Goal: Task Accomplishment & Management: Complete application form

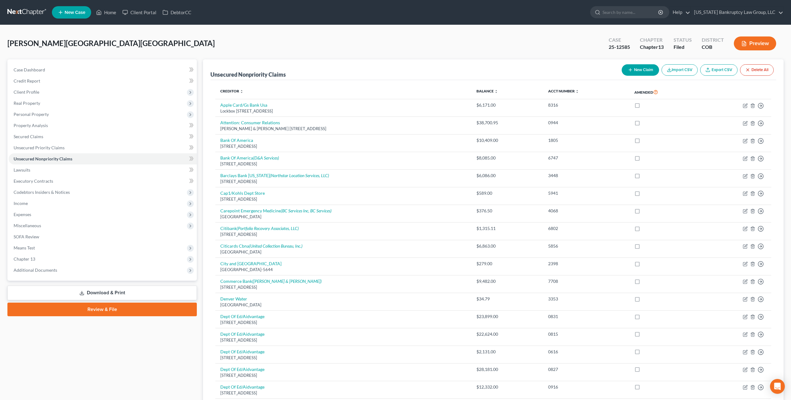
click at [27, 11] on link at bounding box center [27, 12] width 40 height 11
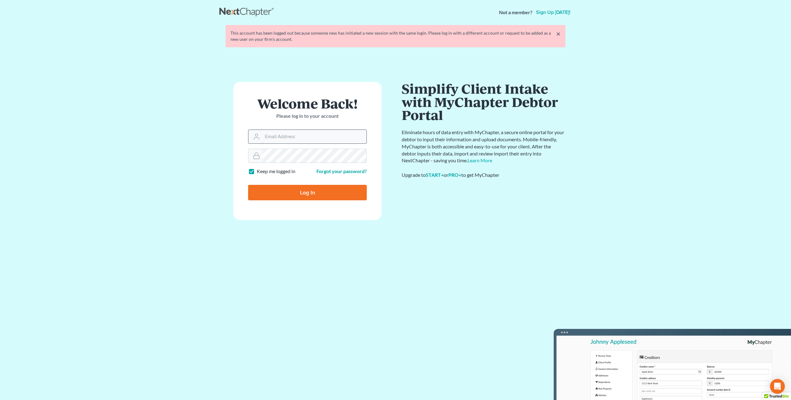
click at [266, 140] on input "Email Address" at bounding box center [314, 137] width 104 height 14
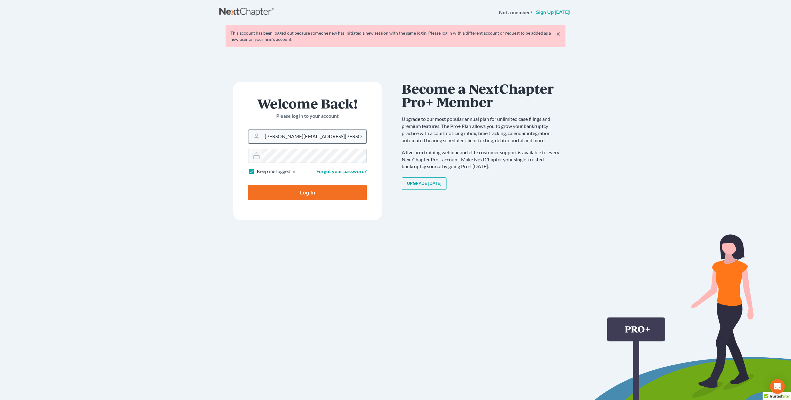
type input "peter.mullison@cbklg.com"
click at [248, 185] on input "Log In" at bounding box center [307, 192] width 119 height 15
type input "Thinking..."
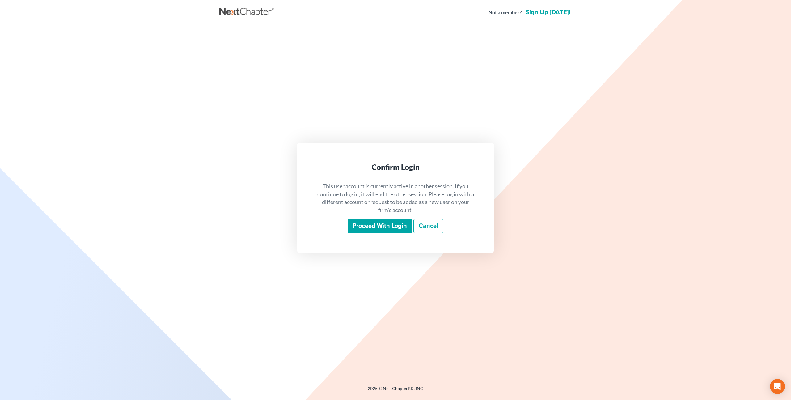
click at [358, 224] on input "Proceed with login" at bounding box center [379, 226] width 64 height 14
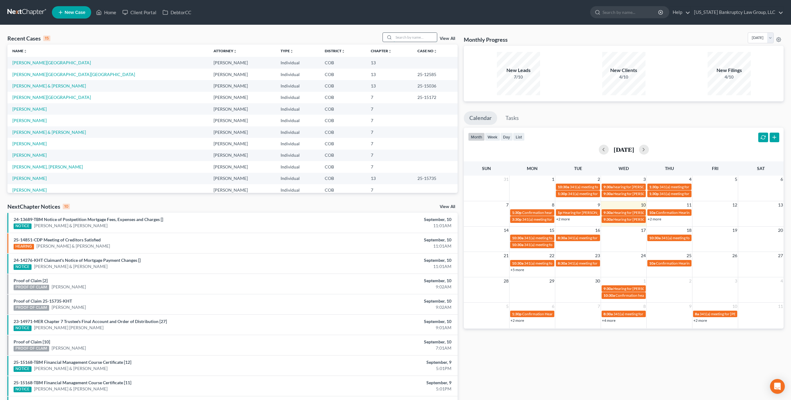
click at [399, 37] on input "search" at bounding box center [414, 37] width 43 height 9
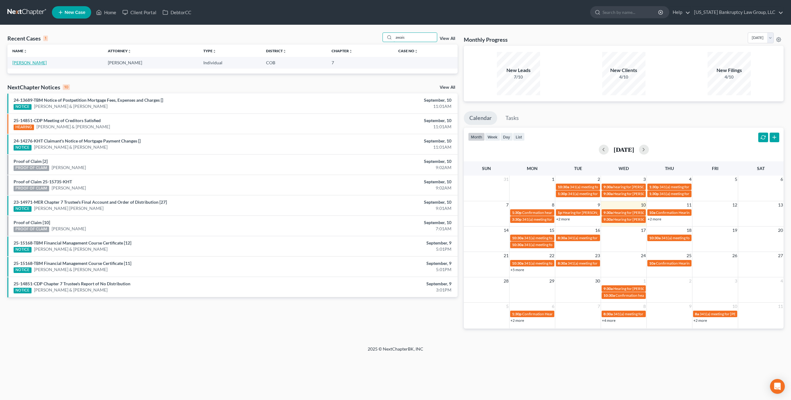
type input "awais"
click at [23, 61] on link "[PERSON_NAME]" at bounding box center [29, 62] width 34 height 5
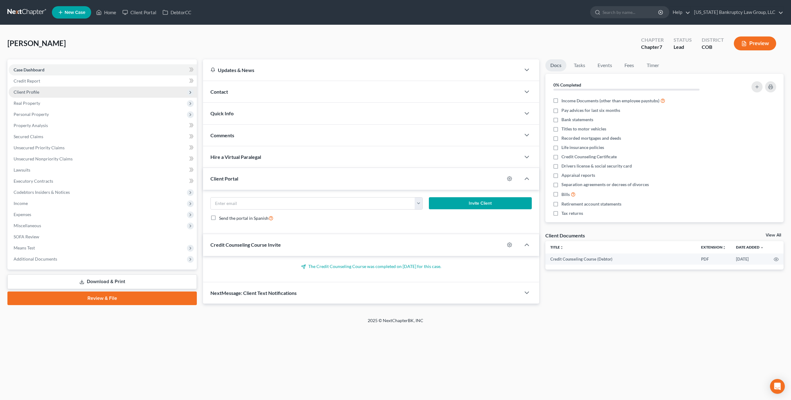
click at [36, 91] on span "Client Profile" at bounding box center [27, 91] width 26 height 5
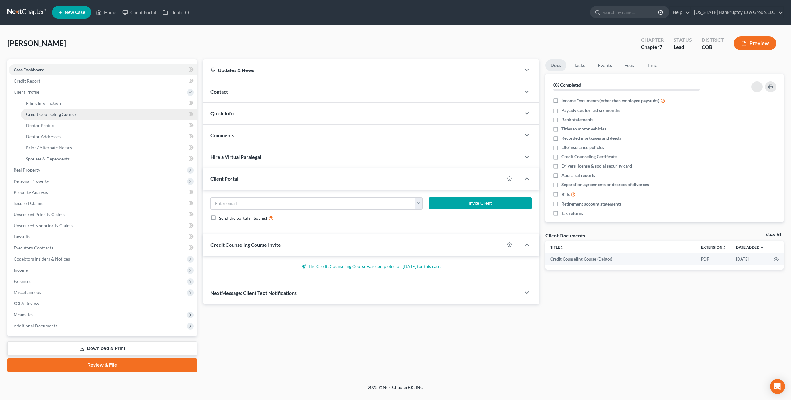
click at [41, 116] on link "Credit Counseling Course" at bounding box center [109, 114] width 176 height 11
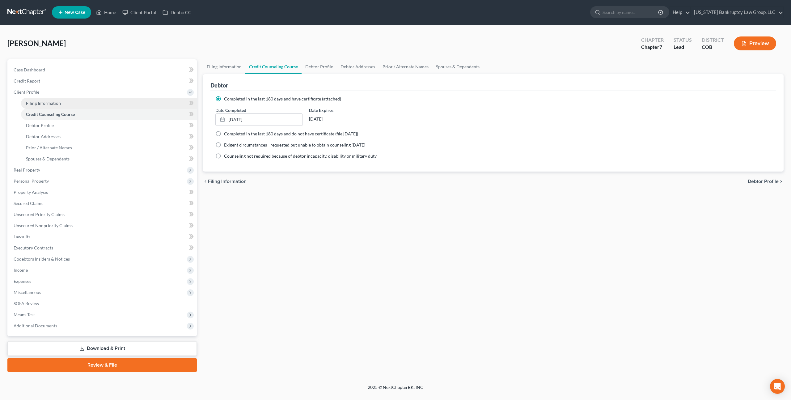
click at [44, 103] on span "Filing Information" at bounding box center [43, 102] width 35 height 5
select select "1"
select select "0"
select select "5"
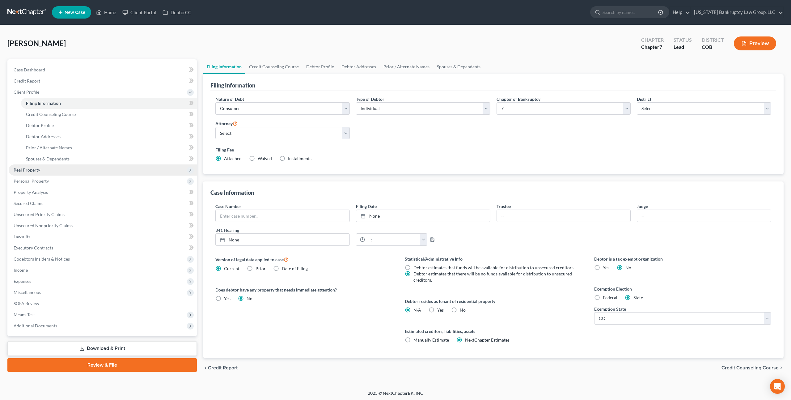
click at [34, 170] on span "Real Property" at bounding box center [27, 169] width 27 height 5
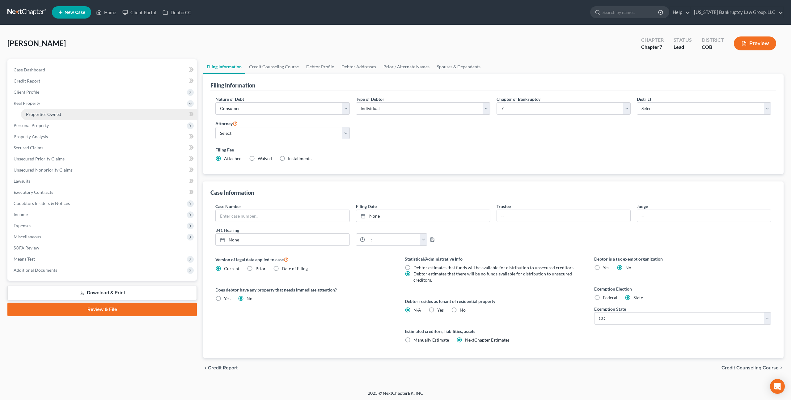
click at [54, 116] on link "Properties Owned" at bounding box center [109, 114] width 176 height 11
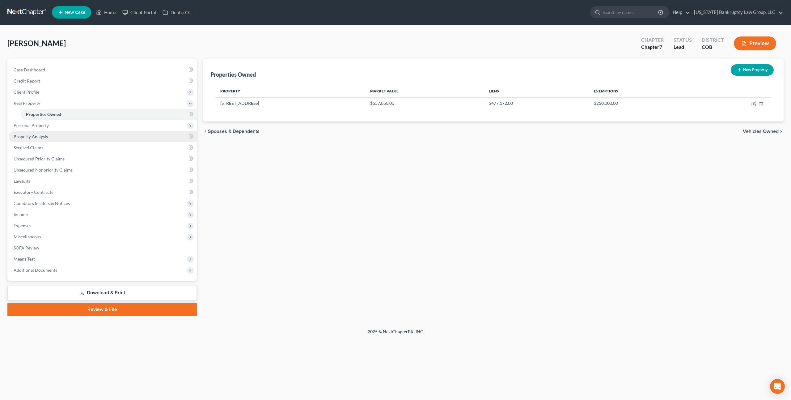
click at [40, 137] on span "Property Analysis" at bounding box center [31, 136] width 34 height 5
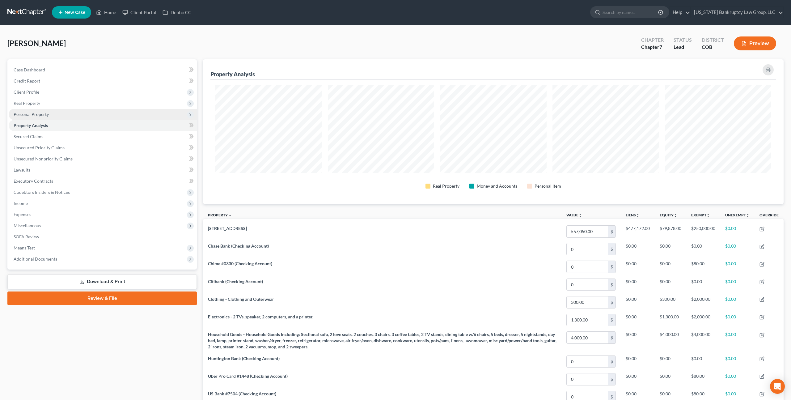
click at [42, 112] on span "Personal Property" at bounding box center [31, 113] width 35 height 5
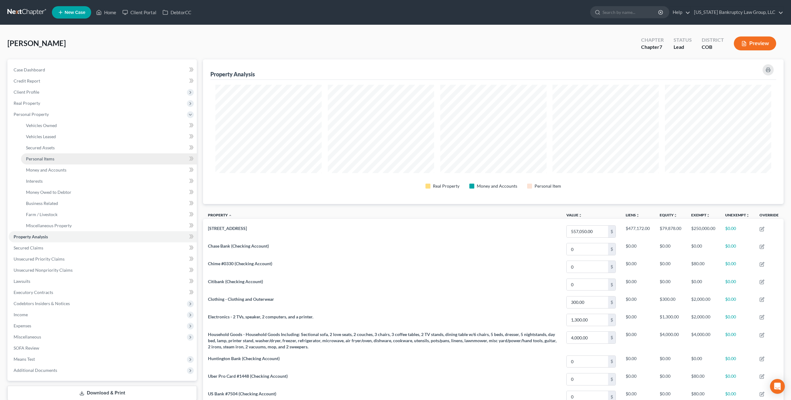
click at [45, 159] on span "Personal Items" at bounding box center [40, 158] width 28 height 5
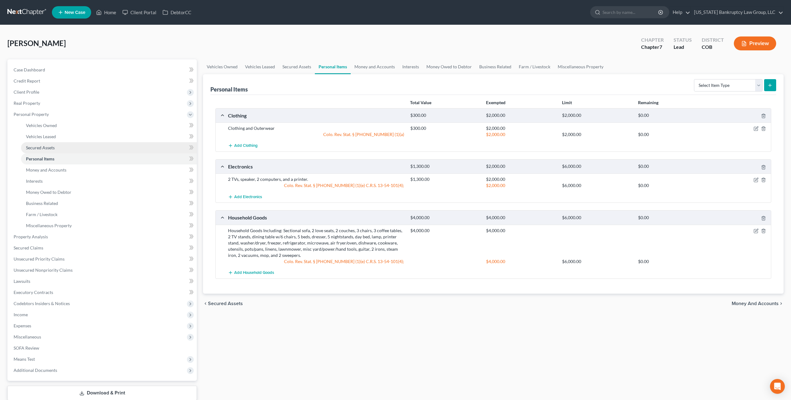
click at [51, 145] on span "Secured Assets" at bounding box center [40, 147] width 29 height 5
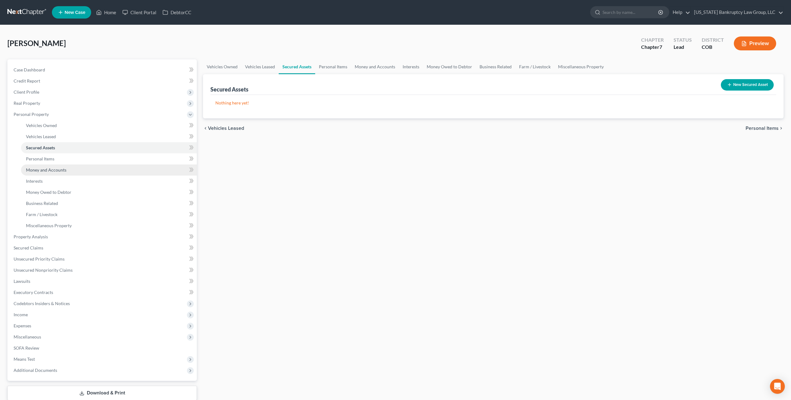
click at [57, 168] on span "Money and Accounts" at bounding box center [46, 169] width 40 height 5
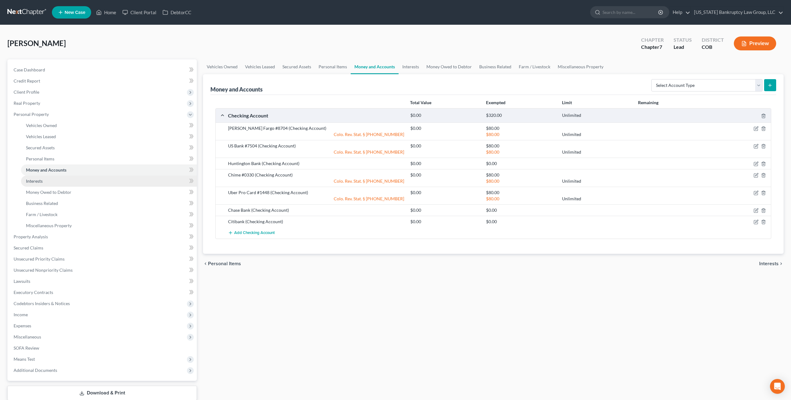
click at [41, 180] on span "Interests" at bounding box center [34, 180] width 17 height 5
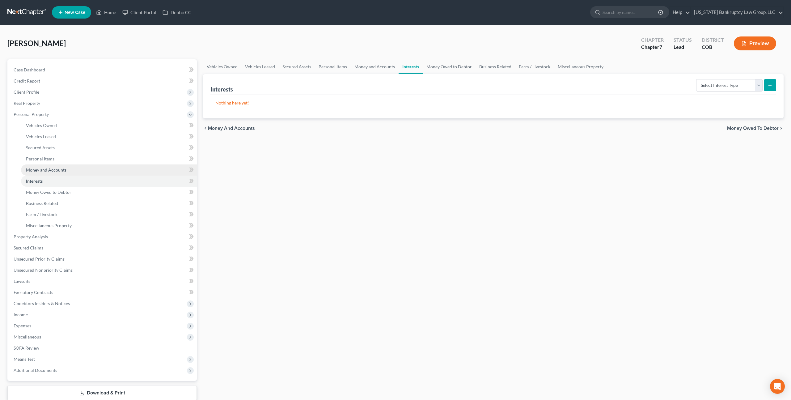
click at [43, 170] on span "Money and Accounts" at bounding box center [46, 169] width 40 height 5
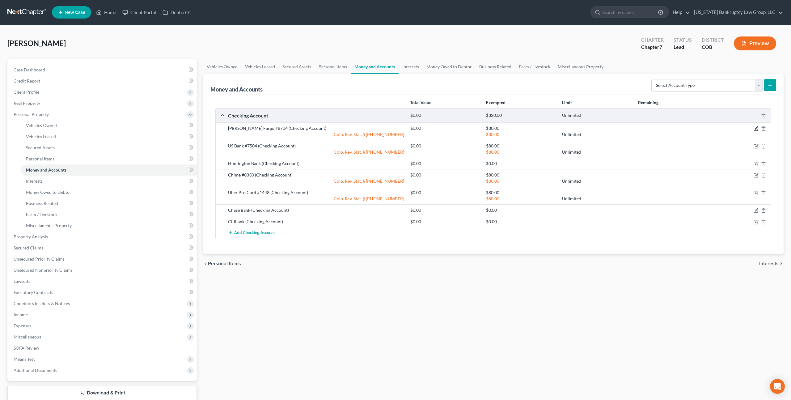
click at [756, 129] on icon "button" at bounding box center [755, 128] width 5 height 5
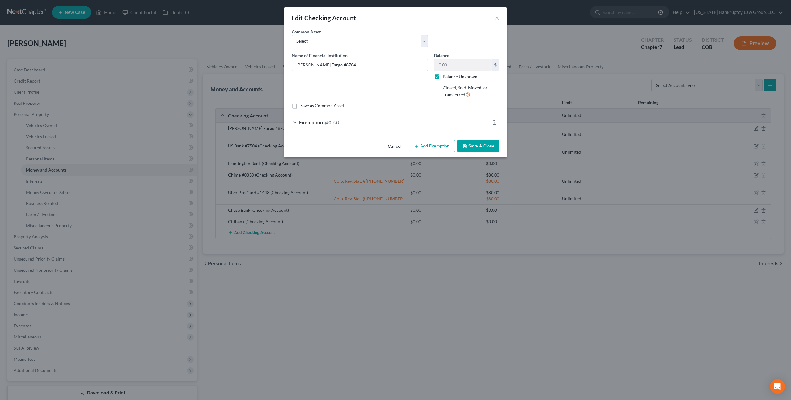
click at [443, 78] on label "Balance Unknown" at bounding box center [460, 77] width 35 height 6
click at [445, 78] on input "Balance Unknown" at bounding box center [447, 76] width 4 height 4
checkbox input "false"
click at [472, 144] on button "Save & Close" at bounding box center [478, 146] width 42 height 13
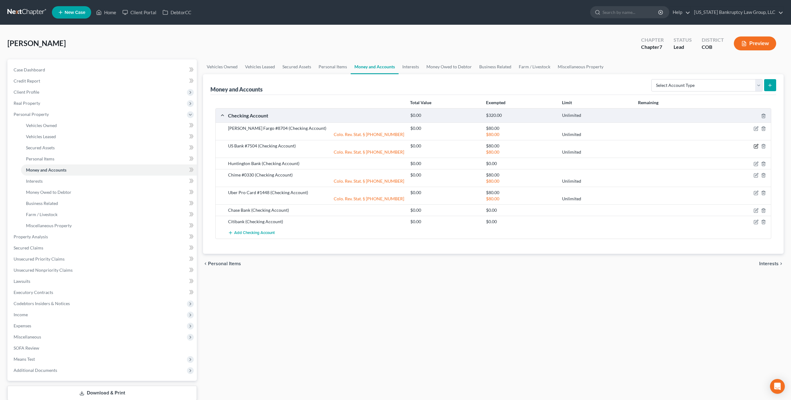
click at [756, 146] on icon "button" at bounding box center [756, 145] width 3 height 3
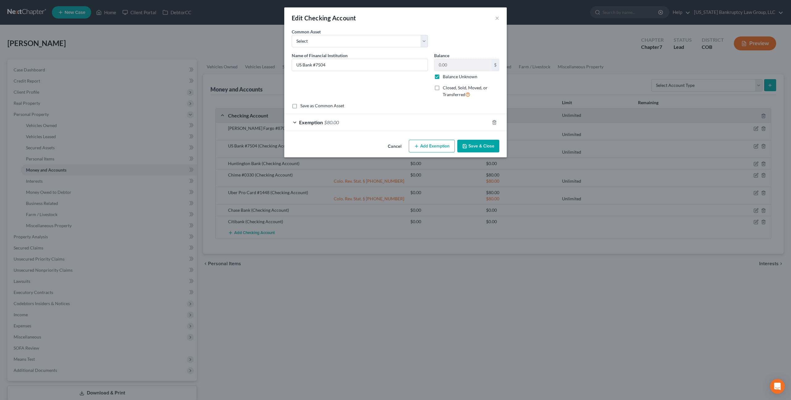
click at [443, 77] on label "Balance Unknown" at bounding box center [460, 77] width 35 height 6
click at [445, 77] on input "Balance Unknown" at bounding box center [447, 76] width 4 height 4
checkbox input "false"
click at [471, 145] on button "Save & Close" at bounding box center [478, 146] width 42 height 13
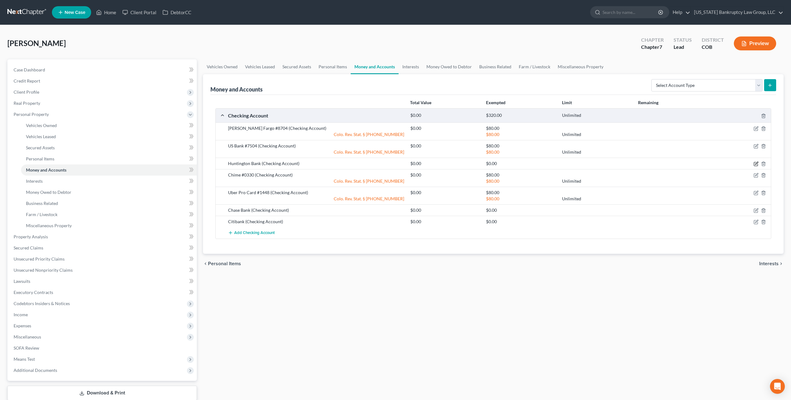
click at [755, 163] on icon "button" at bounding box center [756, 163] width 3 height 3
select select "5"
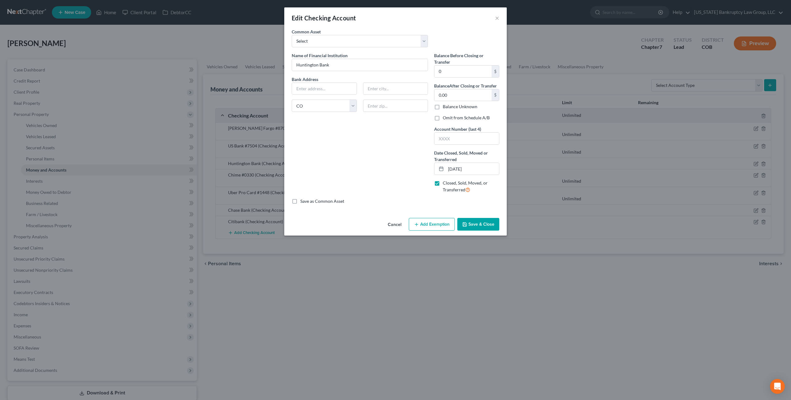
click at [443, 118] on label "Omit from Schedule A/B" at bounding box center [466, 118] width 47 height 6
click at [445, 118] on input "Omit from Schedule A/B" at bounding box center [447, 117] width 4 height 4
checkbox input "true"
click at [473, 222] on button "Save & Close" at bounding box center [478, 224] width 42 height 13
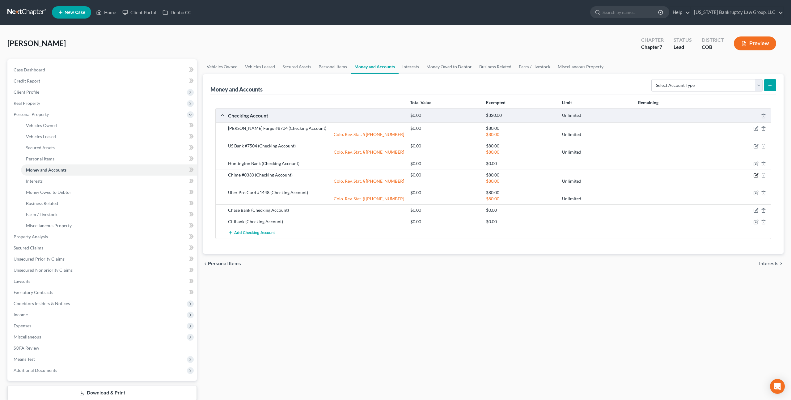
click at [755, 174] on icon "button" at bounding box center [755, 175] width 5 height 5
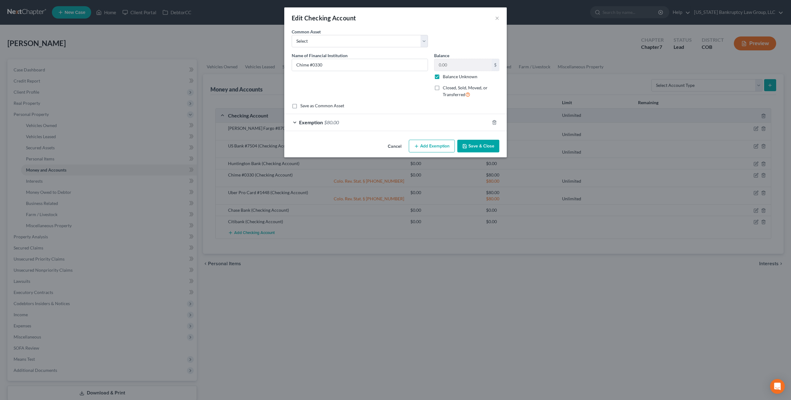
click at [443, 78] on label "Balance Unknown" at bounding box center [460, 77] width 35 height 6
click at [445, 78] on input "Balance Unknown" at bounding box center [447, 76] width 4 height 4
checkbox input "false"
click at [472, 145] on button "Save & Close" at bounding box center [478, 146] width 42 height 13
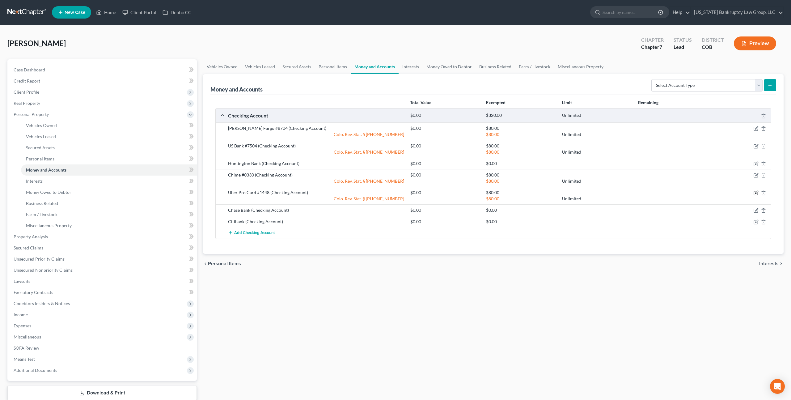
click at [755, 193] on icon "button" at bounding box center [756, 192] width 3 height 3
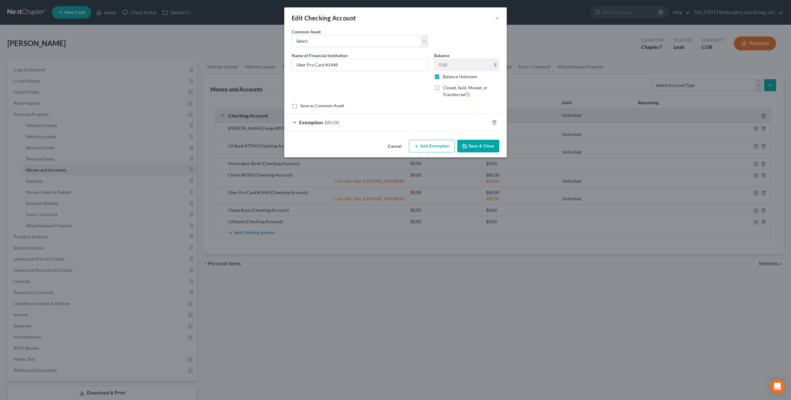
click at [443, 78] on label "Balance Unknown" at bounding box center [460, 77] width 35 height 6
click at [445, 78] on input "Balance Unknown" at bounding box center [447, 76] width 4 height 4
checkbox input "false"
click at [475, 146] on button "Save & Close" at bounding box center [478, 146] width 42 height 13
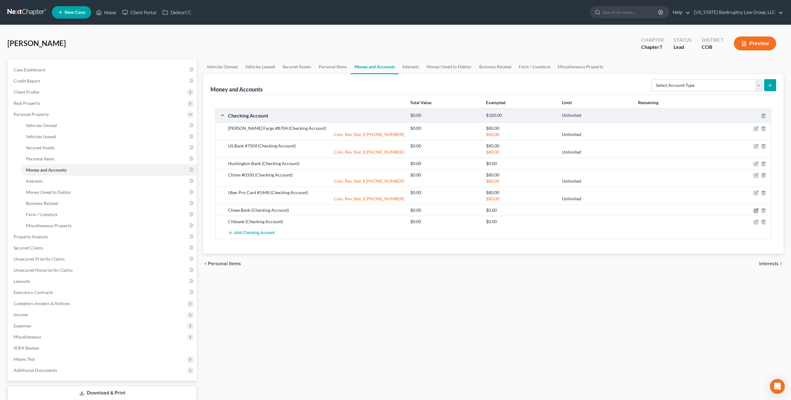
click at [756, 210] on icon "button" at bounding box center [755, 210] width 5 height 5
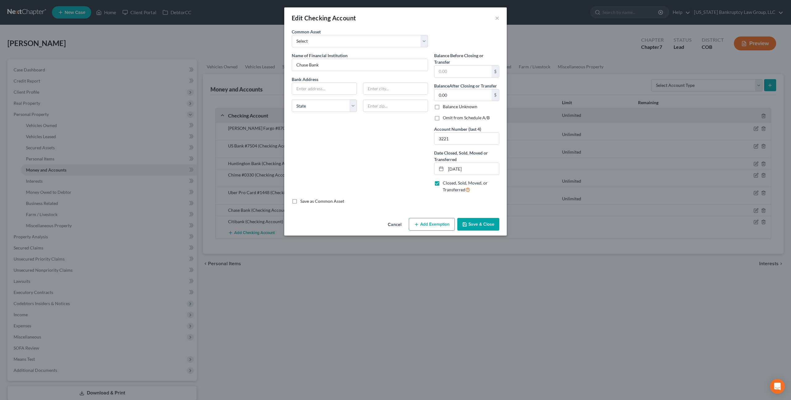
click at [443, 117] on label "Omit from Schedule A/B" at bounding box center [466, 118] width 47 height 6
click at [445, 117] on input "Omit from Schedule A/B" at bounding box center [447, 117] width 4 height 4
checkbox input "true"
click at [473, 221] on button "Save & Close" at bounding box center [478, 224] width 42 height 13
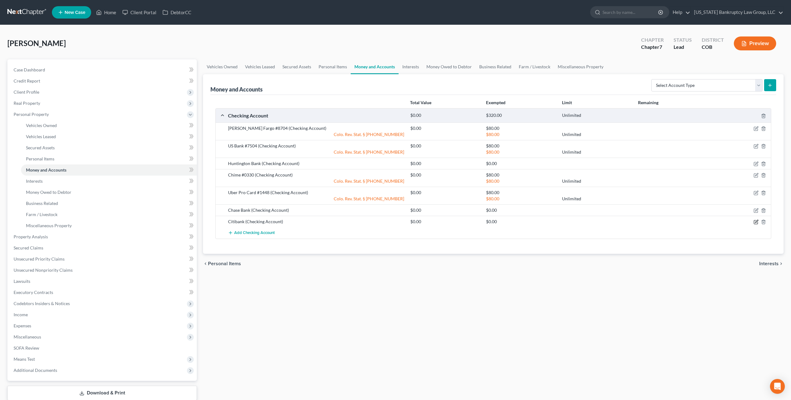
click at [756, 221] on icon "button" at bounding box center [756, 221] width 3 height 3
select select "43"
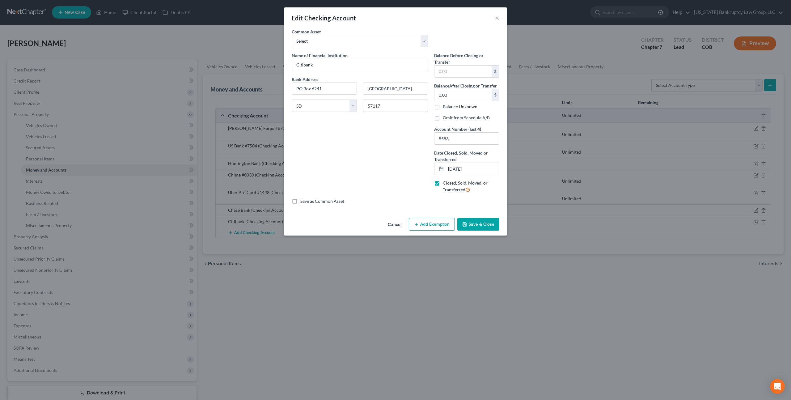
click at [443, 120] on label "Omit from Schedule A/B" at bounding box center [466, 118] width 47 height 6
click at [445, 119] on input "Omit from Schedule A/B" at bounding box center [447, 117] width 4 height 4
checkbox input "true"
click at [475, 221] on button "Save & Close" at bounding box center [478, 224] width 42 height 13
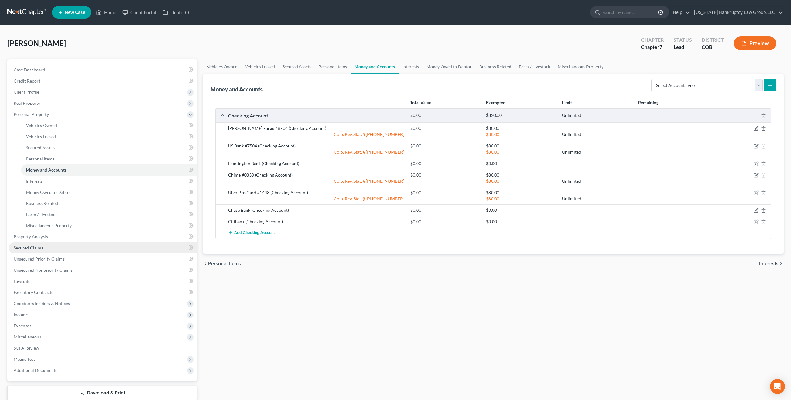
click at [35, 250] on span "Secured Claims" at bounding box center [29, 247] width 30 height 5
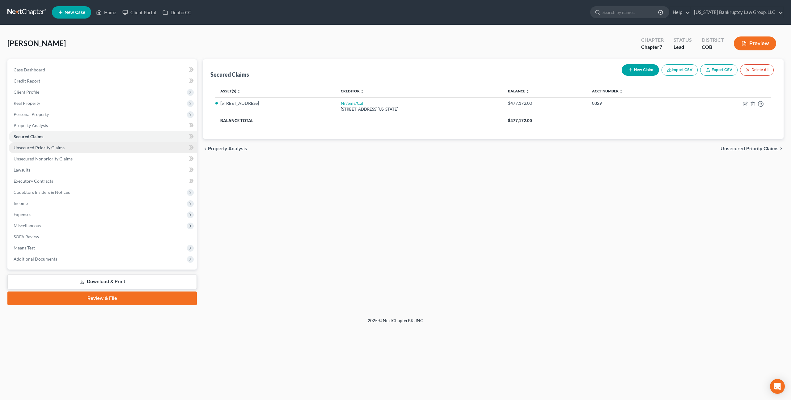
click at [49, 149] on span "Unsecured Priority Claims" at bounding box center [39, 147] width 51 height 5
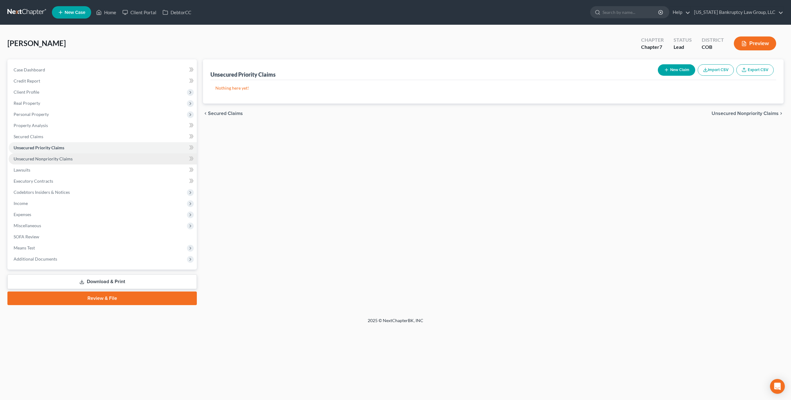
click at [50, 162] on link "Unsecured Nonpriority Claims" at bounding box center [103, 158] width 188 height 11
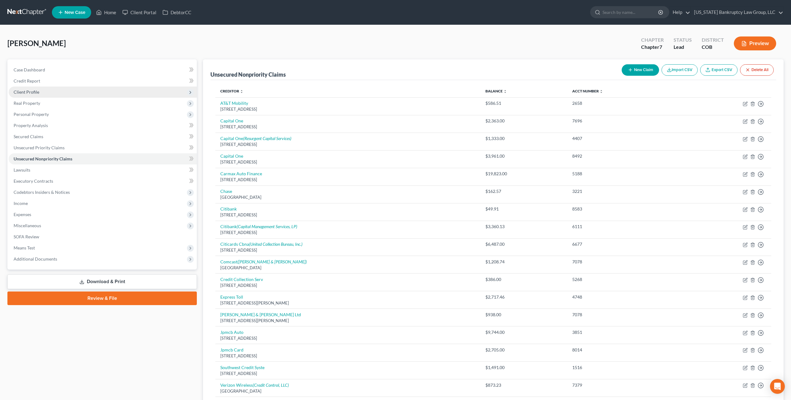
click at [34, 94] on span "Client Profile" at bounding box center [27, 91] width 26 height 5
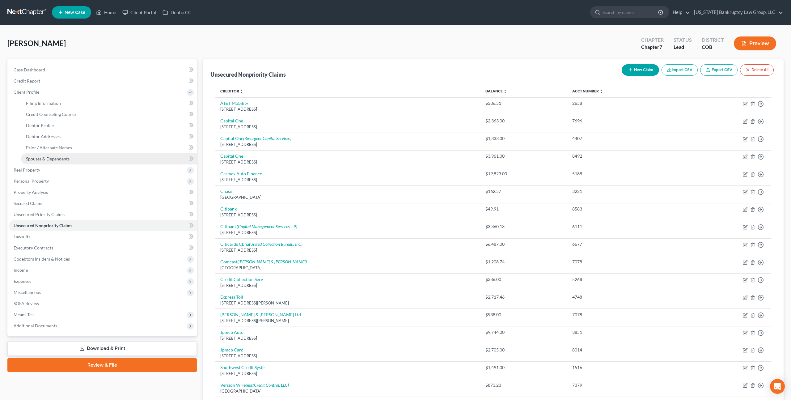
click at [43, 157] on span "Spouses & Dependents" at bounding box center [48, 158] width 44 height 5
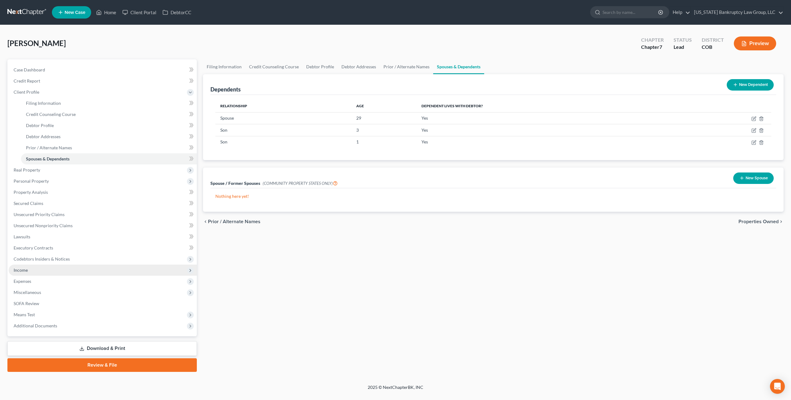
click at [27, 267] on span "Income" at bounding box center [21, 269] width 14 height 5
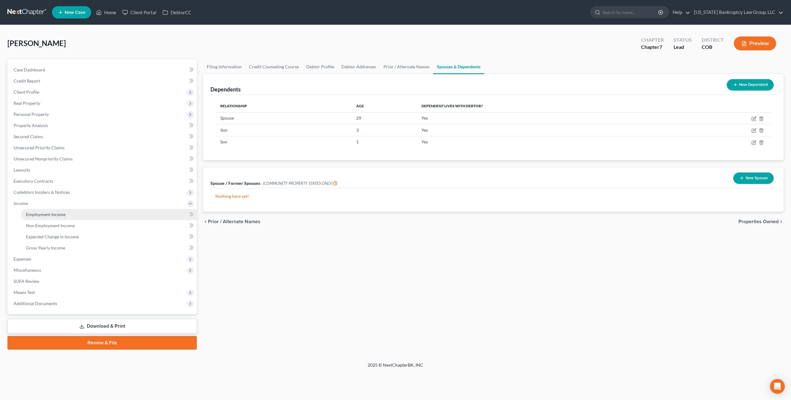
click at [53, 215] on span "Employment Income" at bounding box center [46, 214] width 40 height 5
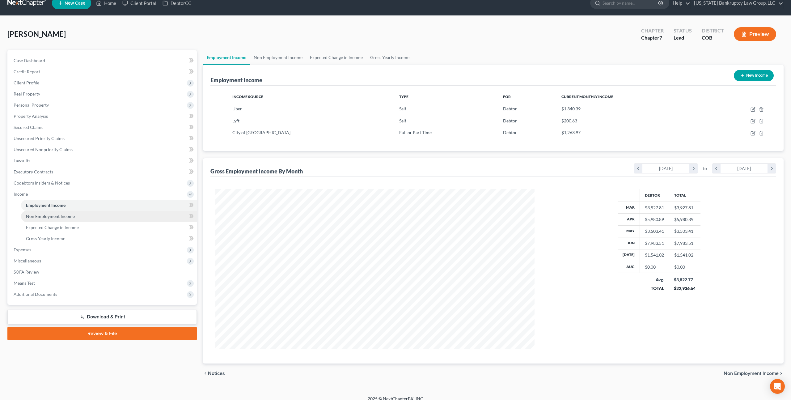
scroll to position [16, 0]
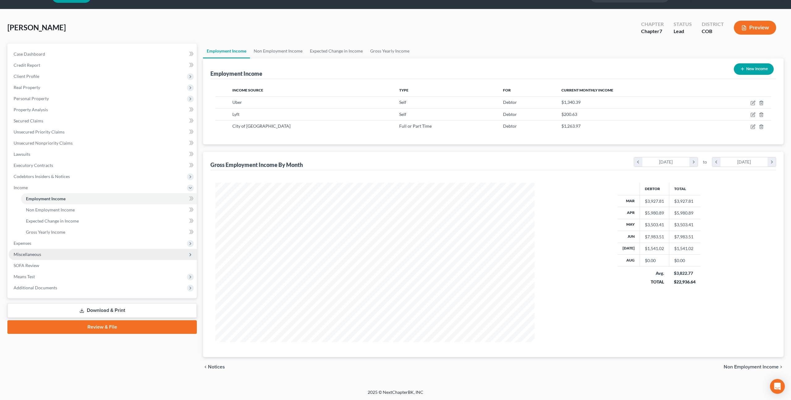
click at [31, 252] on span "Miscellaneous" at bounding box center [27, 253] width 27 height 5
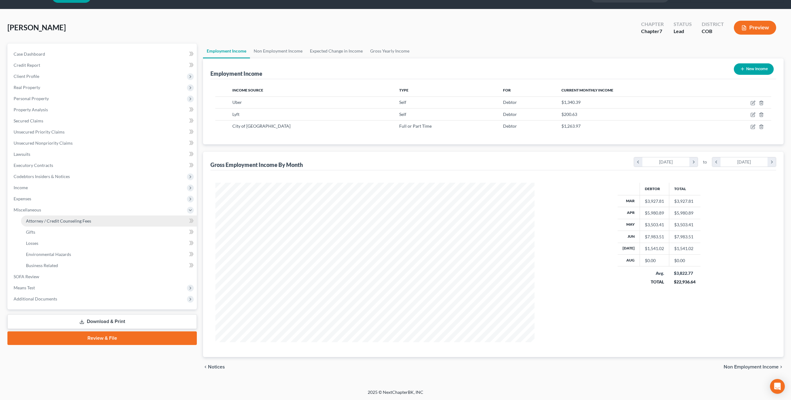
click at [62, 218] on span "Attorney / Credit Counseling Fees" at bounding box center [58, 220] width 65 height 5
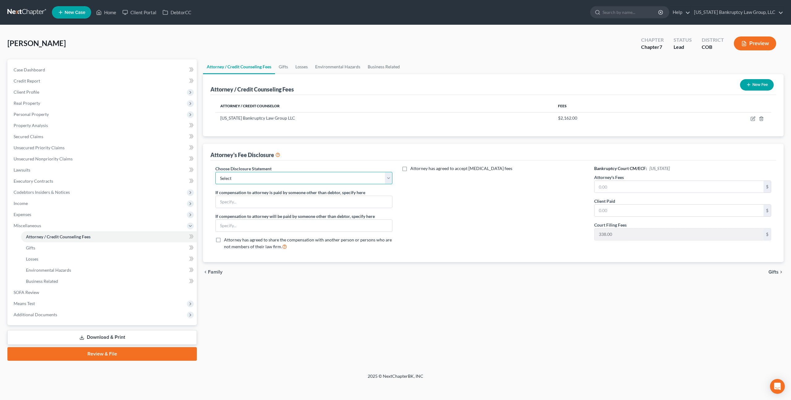
click at [330, 179] on select "Select Disclosure" at bounding box center [303, 178] width 177 height 12
select select "0"
click at [215, 172] on select "Select Disclosure" at bounding box center [303, 178] width 177 height 12
click at [598, 187] on input "text" at bounding box center [678, 187] width 169 height 12
type input "2,162.00"
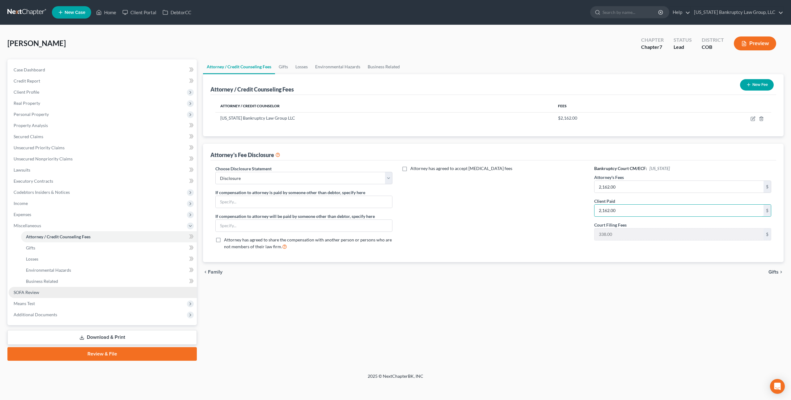
type input "2,162.00"
click at [41, 289] on link "SOFA Review" at bounding box center [103, 292] width 188 height 11
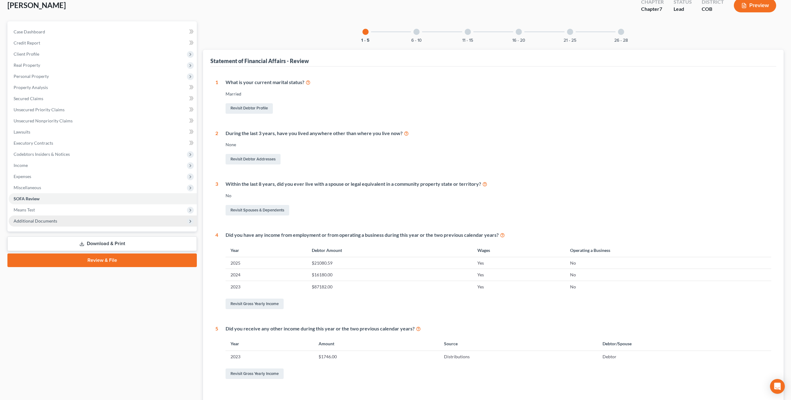
scroll to position [44, 0]
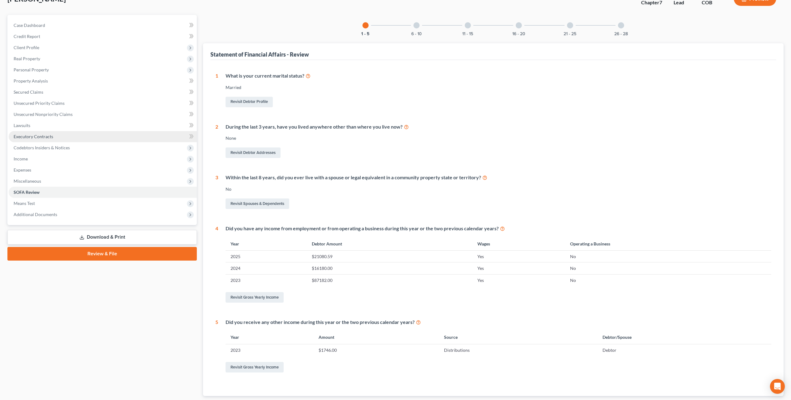
click at [30, 136] on span "Executory Contracts" at bounding box center [34, 136] width 40 height 5
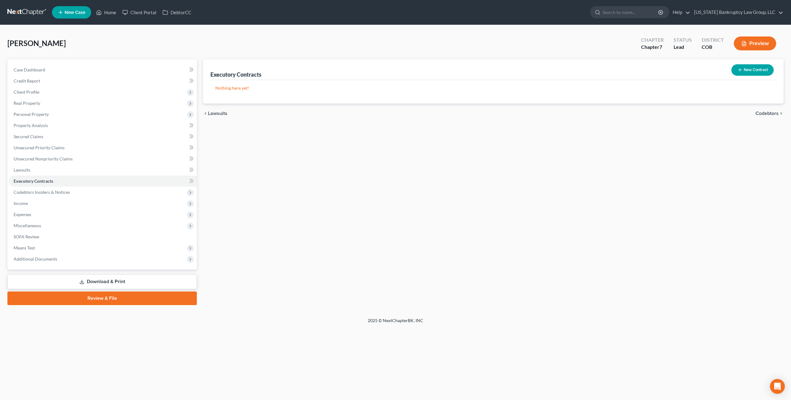
click at [104, 282] on link "Download & Print" at bounding box center [101, 281] width 189 height 15
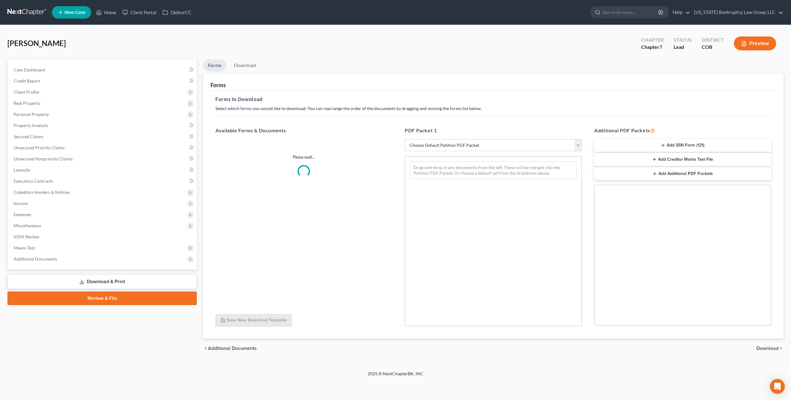
click at [442, 144] on select "Choose Default Petition PDF Packet Complete Bankruptcy Petition (all forms and …" at bounding box center [493, 145] width 177 height 12
click at [405, 139] on select "Choose Default Petition PDF Packet Complete Bankruptcy Petition (all forms and …" at bounding box center [493, 145] width 177 height 12
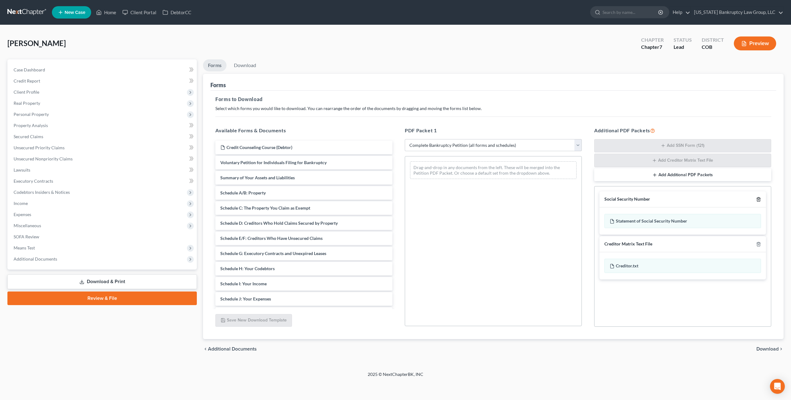
click at [760, 198] on icon "button" at bounding box center [758, 199] width 5 height 5
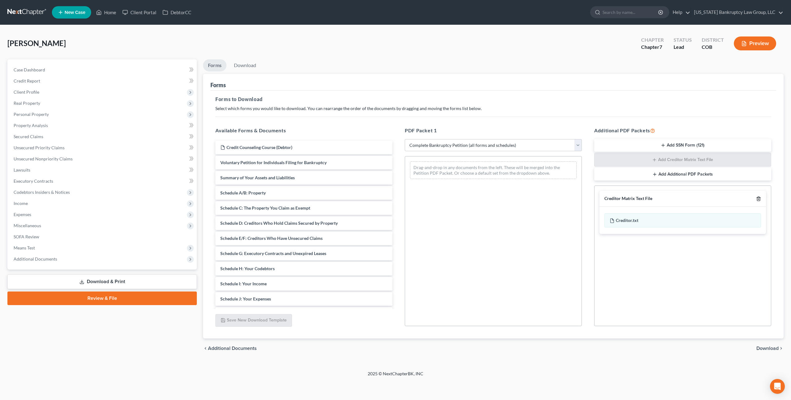
click at [760, 198] on icon "button" at bounding box center [758, 198] width 5 height 5
click at [554, 147] on select "Choose Default Petition PDF Packet Complete Bankruptcy Petition (all forms and …" at bounding box center [493, 145] width 177 height 12
click at [405, 139] on select "Choose Default Petition PDF Packet Complete Bankruptcy Petition (all forms and …" at bounding box center [493, 145] width 177 height 12
click at [552, 146] on select "Choose Default Petition PDF Packet Complete Bankruptcy Petition (all forms and …" at bounding box center [493, 145] width 177 height 12
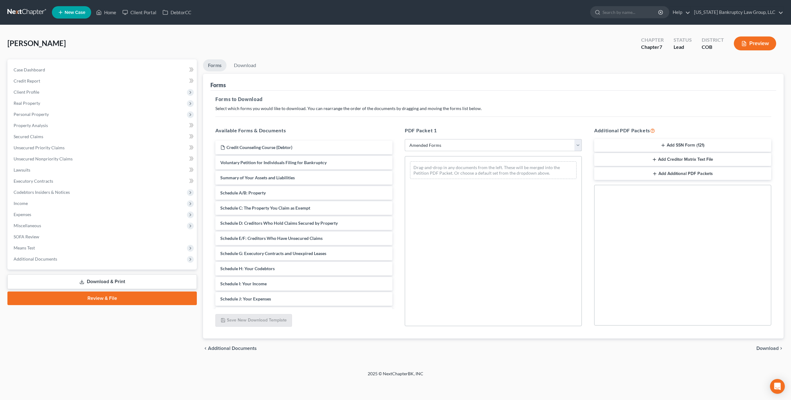
click at [405, 139] on select "Choose Default Petition PDF Packet Complete Bankruptcy Petition (all forms and …" at bounding box center [493, 145] width 177 height 12
click at [533, 148] on select "Choose Default Petition PDF Packet Complete Bankruptcy Petition (all forms and …" at bounding box center [493, 145] width 177 height 12
select select "0"
click at [405, 139] on select "Choose Default Petition PDF Packet Complete Bankruptcy Petition (all forms and …" at bounding box center [493, 145] width 177 height 12
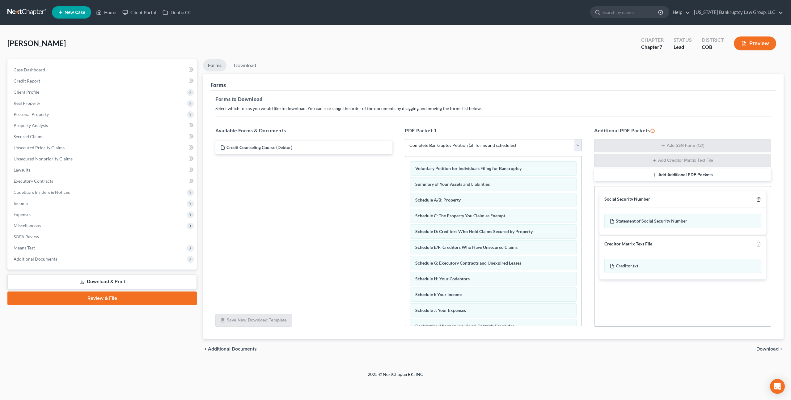
click at [760, 199] on icon "button" at bounding box center [758, 199] width 5 height 5
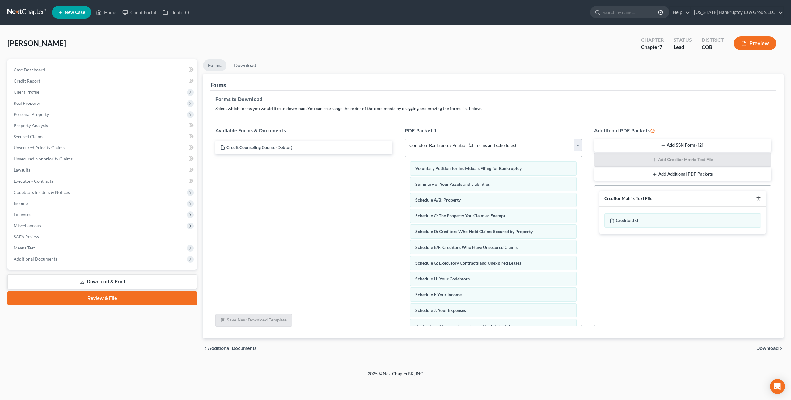
click at [760, 199] on icon "button" at bounding box center [758, 198] width 5 height 5
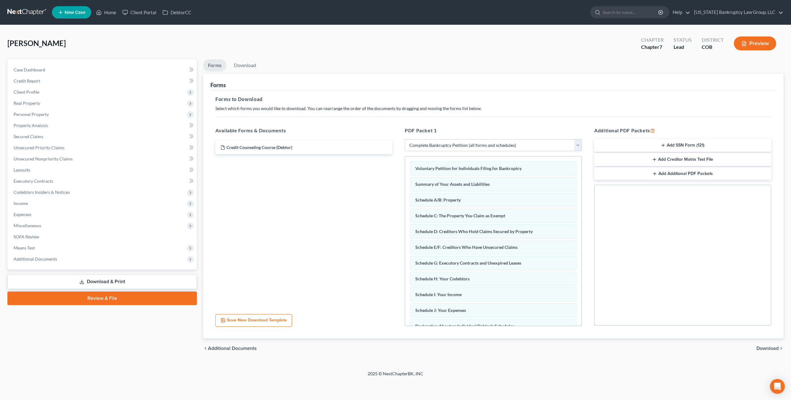
click at [762, 347] on span "Download" at bounding box center [767, 348] width 22 height 5
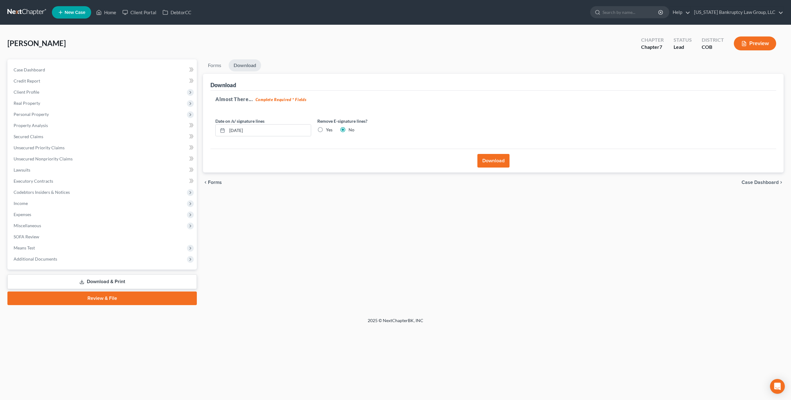
click at [484, 161] on button "Download" at bounding box center [493, 161] width 32 height 14
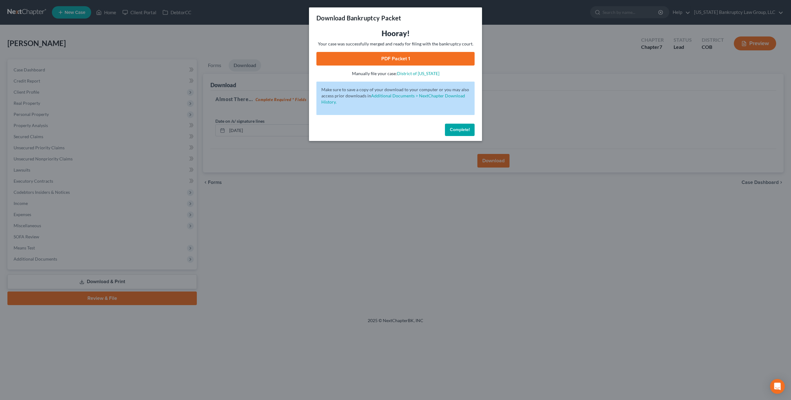
click at [381, 64] on link "PDF Packet 1" at bounding box center [395, 59] width 158 height 14
click at [456, 127] on span "Complete!" at bounding box center [460, 129] width 20 height 5
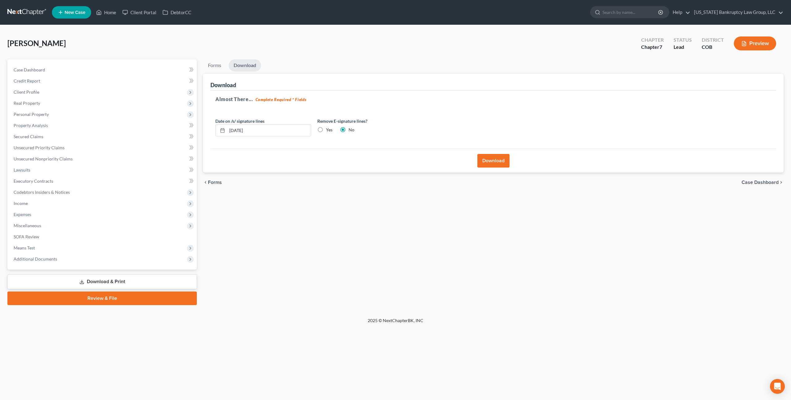
click at [43, 10] on link at bounding box center [27, 12] width 40 height 11
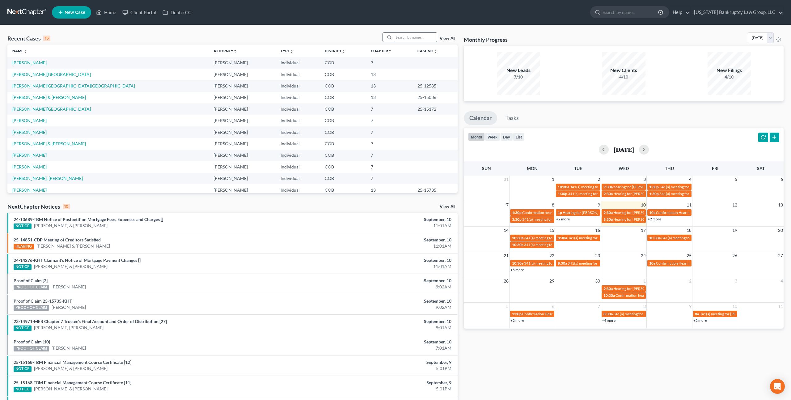
click at [405, 38] on input "search" at bounding box center [414, 37] width 43 height 9
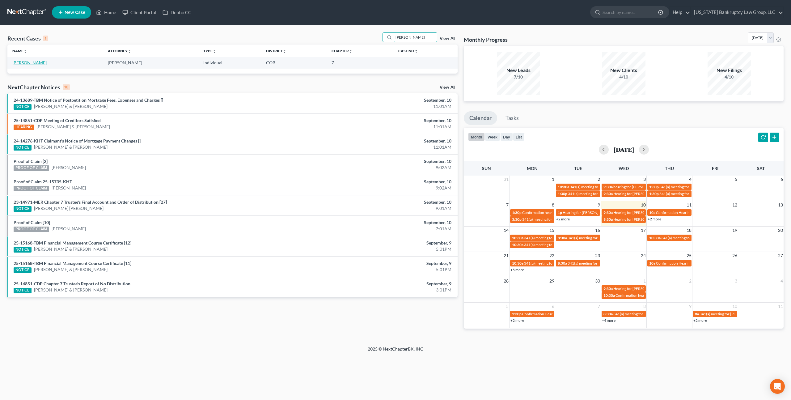
type input "[PERSON_NAME]"
click at [38, 62] on link "[PERSON_NAME]" at bounding box center [29, 62] width 34 height 5
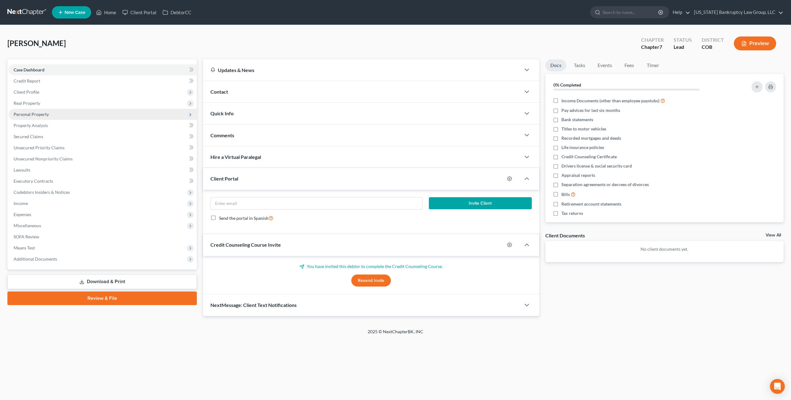
click at [41, 113] on span "Personal Property" at bounding box center [31, 113] width 35 height 5
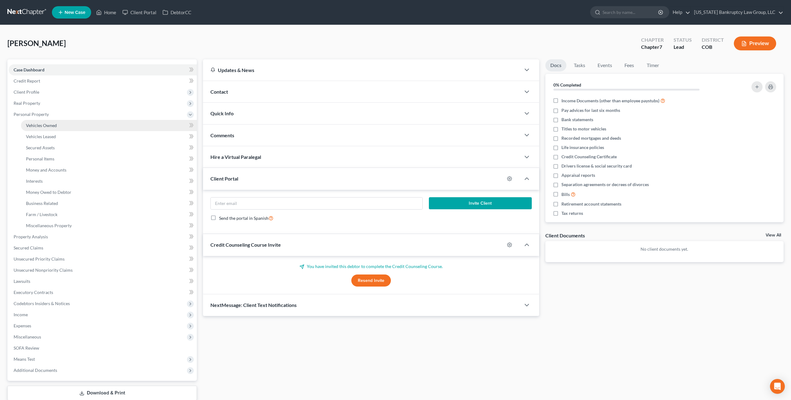
click at [44, 127] on span "Vehicles Owned" at bounding box center [41, 125] width 31 height 5
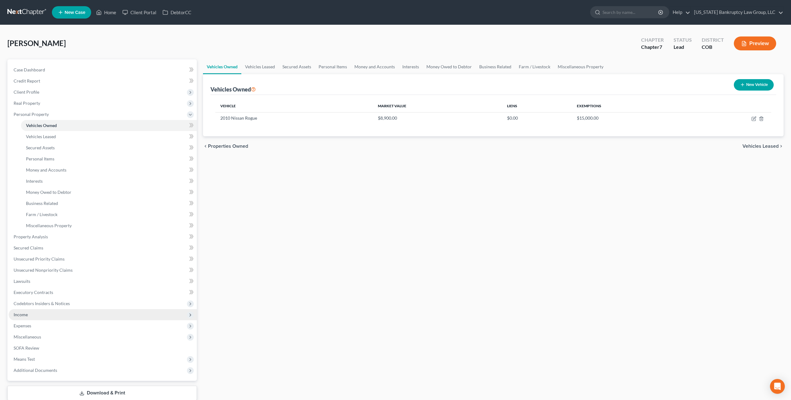
click at [24, 312] on span "Income" at bounding box center [21, 314] width 14 height 5
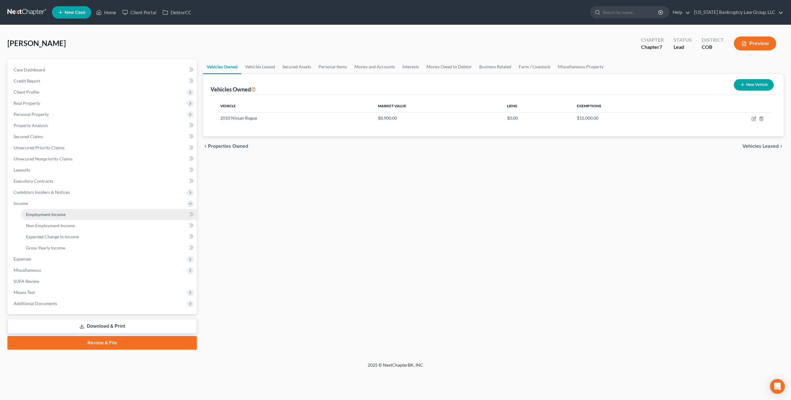
click at [60, 213] on span "Employment Income" at bounding box center [46, 214] width 40 height 5
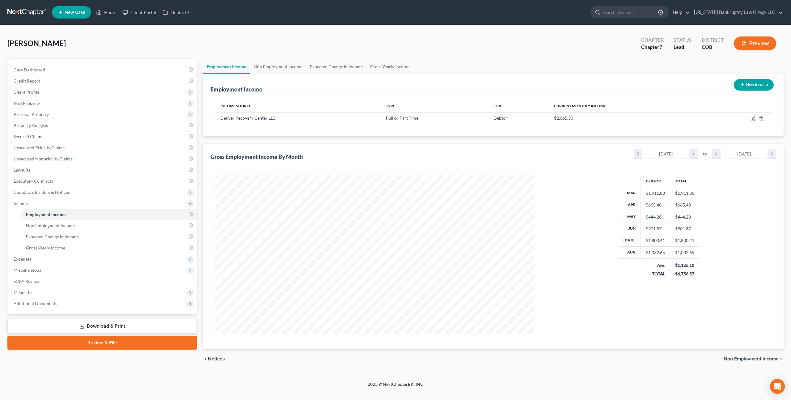
scroll to position [159, 331]
click at [753, 119] on icon "button" at bounding box center [752, 118] width 5 height 5
select select "0"
select select "5"
select select "1"
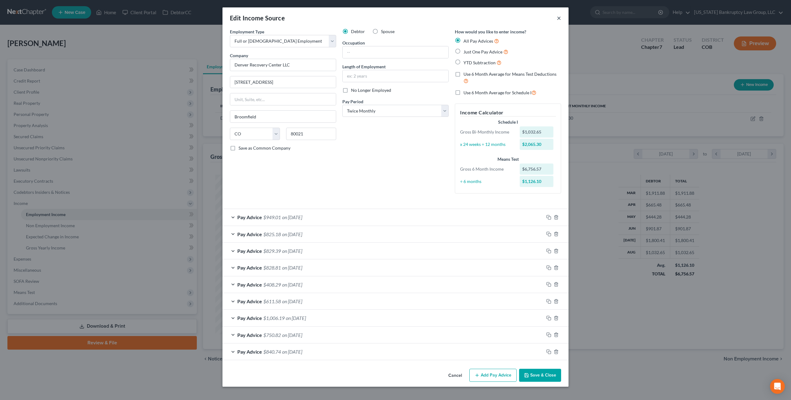
click at [560, 18] on button "×" at bounding box center [559, 17] width 4 height 7
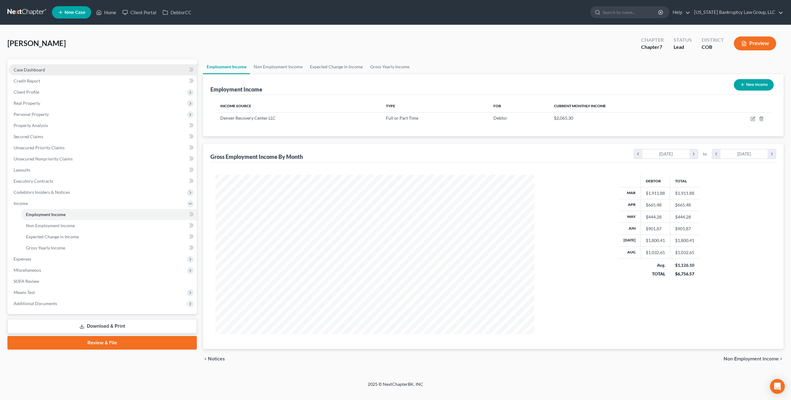
click at [42, 68] on span "Case Dashboard" at bounding box center [30, 69] width 32 height 5
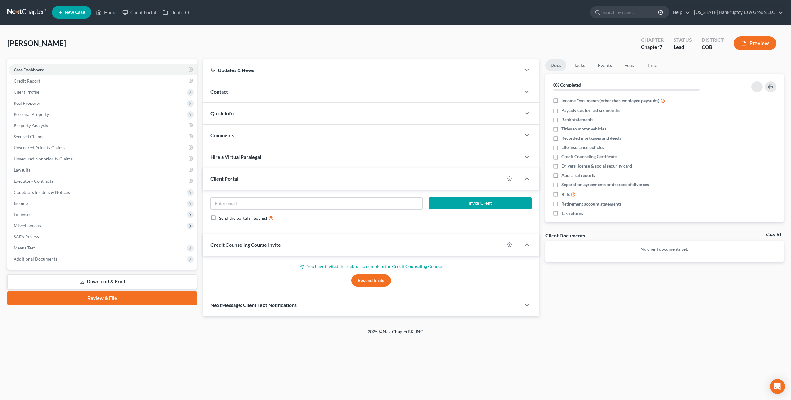
click at [372, 279] on button "Resend Invite" at bounding box center [371, 280] width 40 height 12
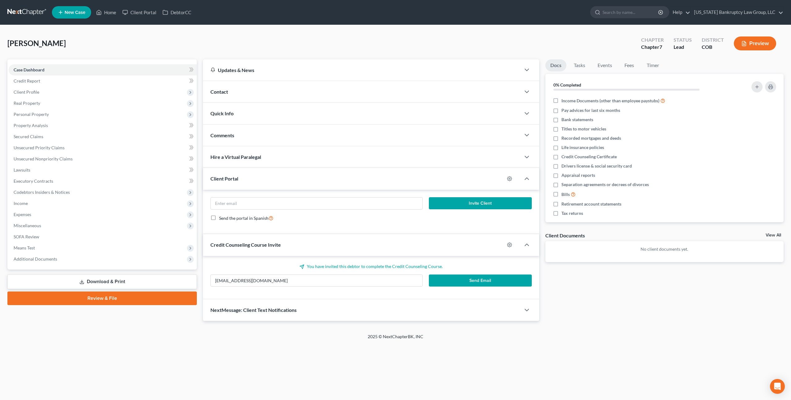
click at [446, 281] on button "Send Email" at bounding box center [480, 280] width 103 height 12
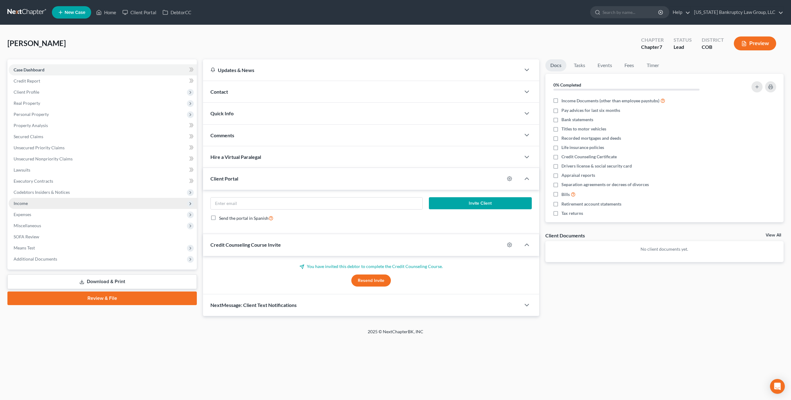
click at [35, 204] on span "Income" at bounding box center [103, 203] width 188 height 11
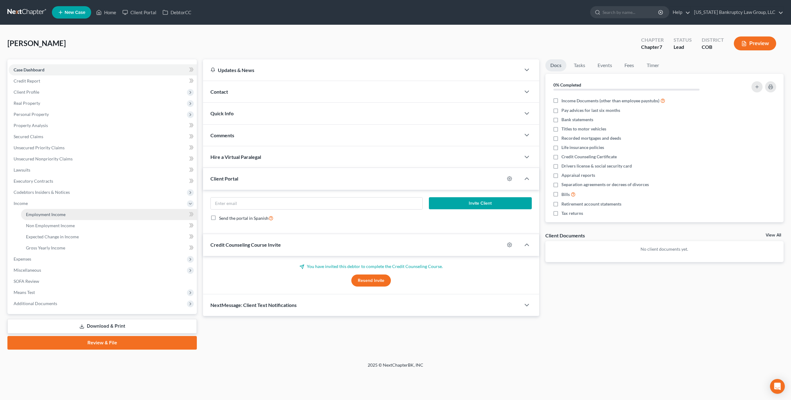
click at [38, 212] on span "Employment Income" at bounding box center [46, 214] width 40 height 5
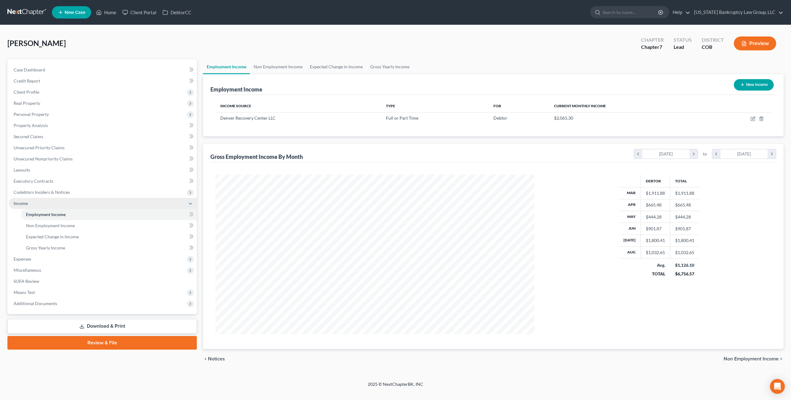
scroll to position [159, 331]
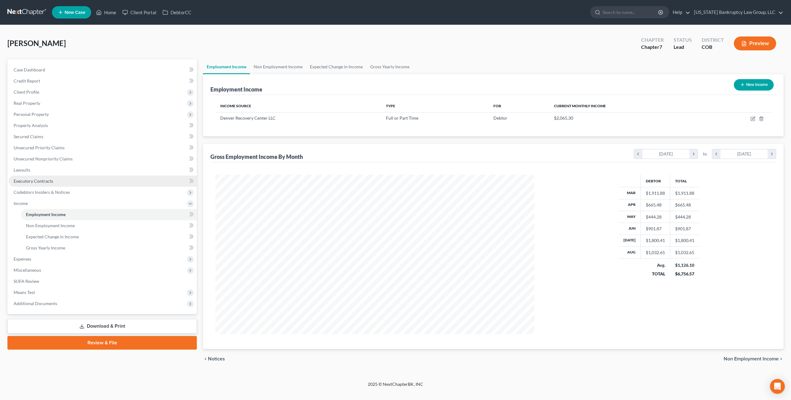
click at [46, 182] on span "Executory Contracts" at bounding box center [34, 180] width 40 height 5
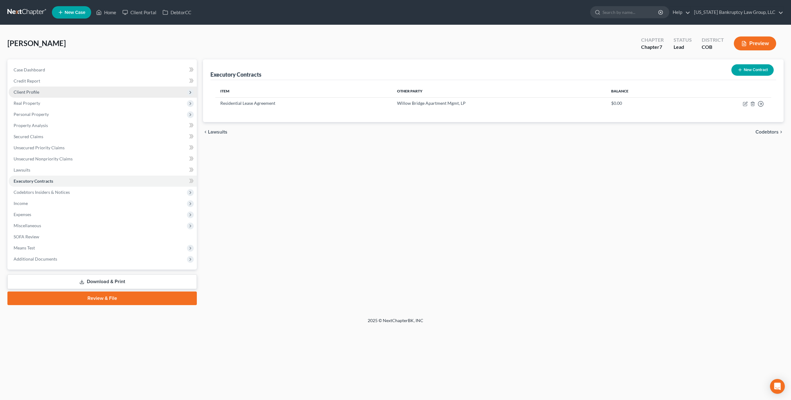
click at [37, 93] on span "Client Profile" at bounding box center [27, 91] width 26 height 5
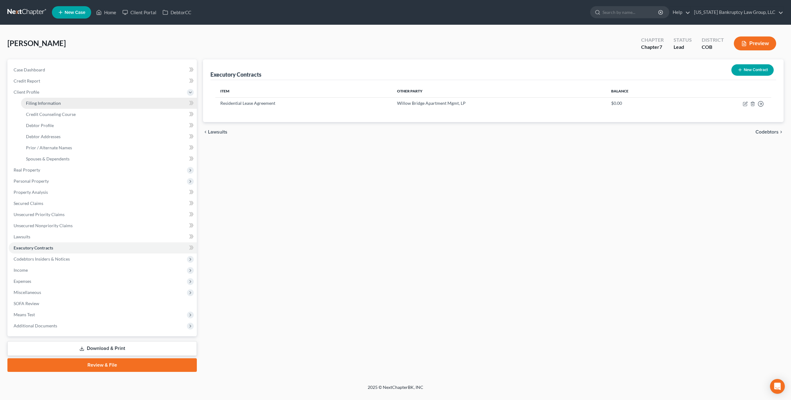
click at [49, 104] on span "Filing Information" at bounding box center [43, 102] width 35 height 5
select select "1"
select select "0"
select select "5"
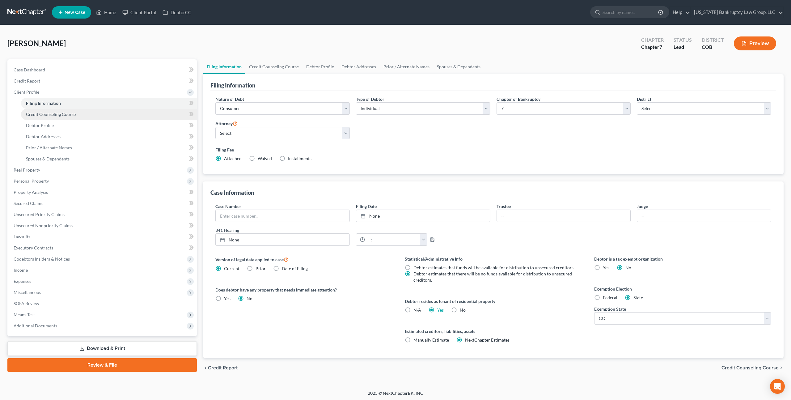
click at [51, 112] on span "Credit Counseling Course" at bounding box center [51, 113] width 50 height 5
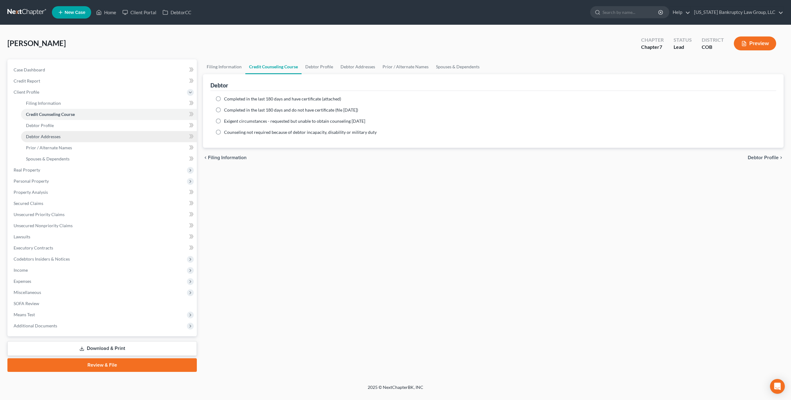
click at [62, 133] on link "Debtor Addresses" at bounding box center [109, 136] width 176 height 11
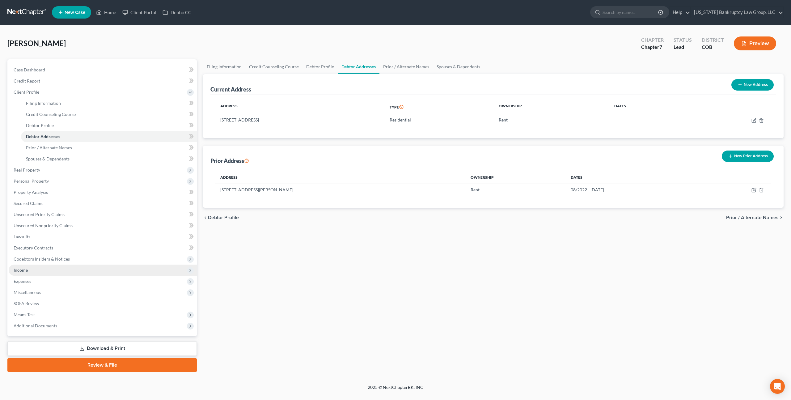
click at [25, 271] on span "Income" at bounding box center [21, 269] width 14 height 5
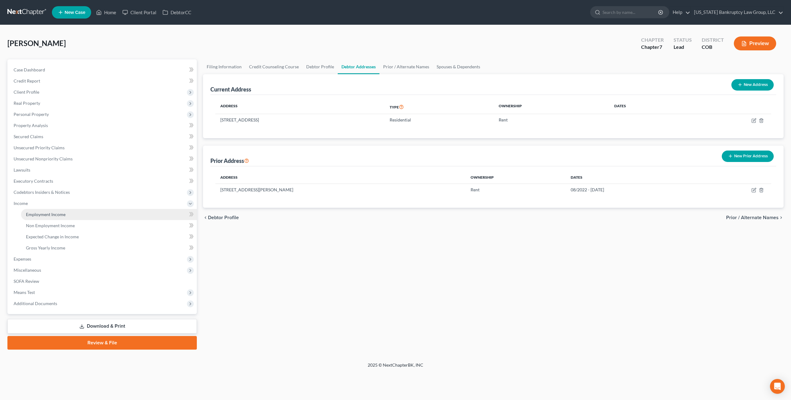
click at [53, 216] on span "Employment Income" at bounding box center [46, 214] width 40 height 5
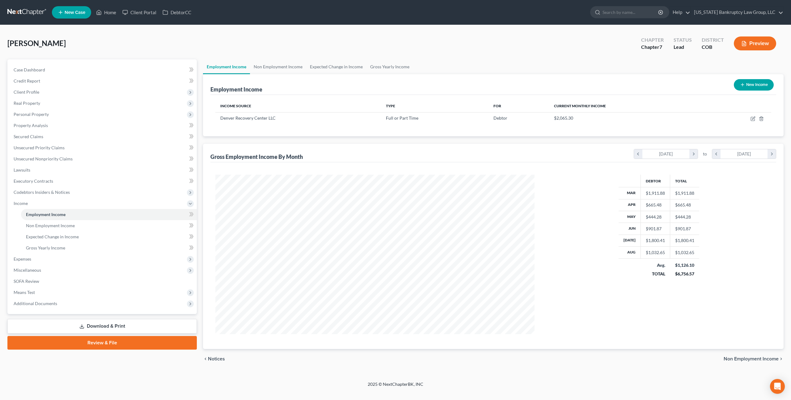
scroll to position [159, 331]
click at [41, 139] on span "Secured Claims" at bounding box center [29, 136] width 30 height 5
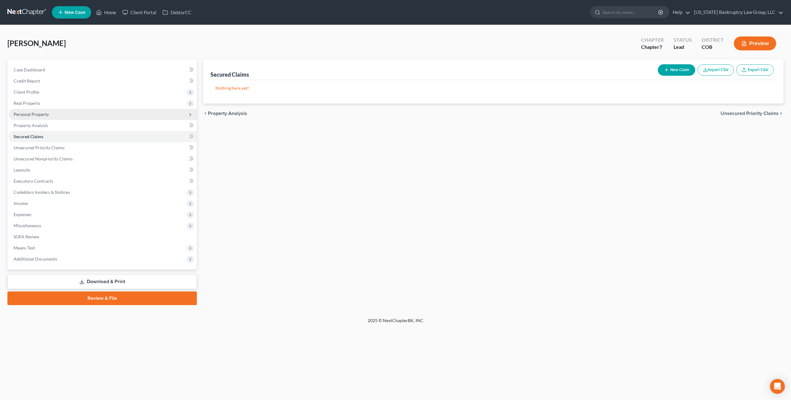
click at [46, 116] on span "Personal Property" at bounding box center [31, 113] width 35 height 5
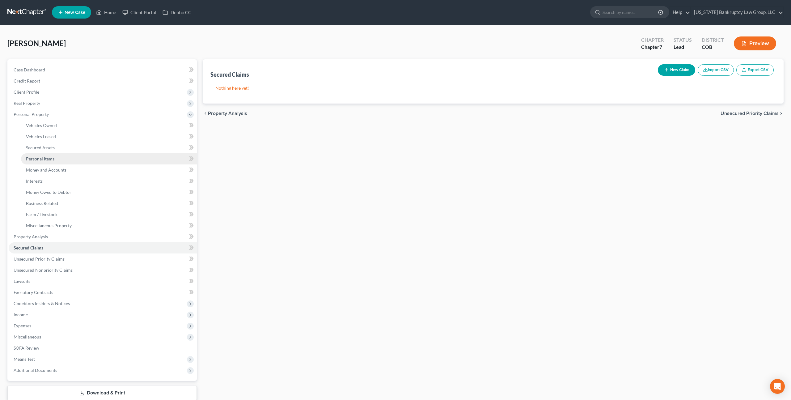
click at [54, 158] on link "Personal Items" at bounding box center [109, 158] width 176 height 11
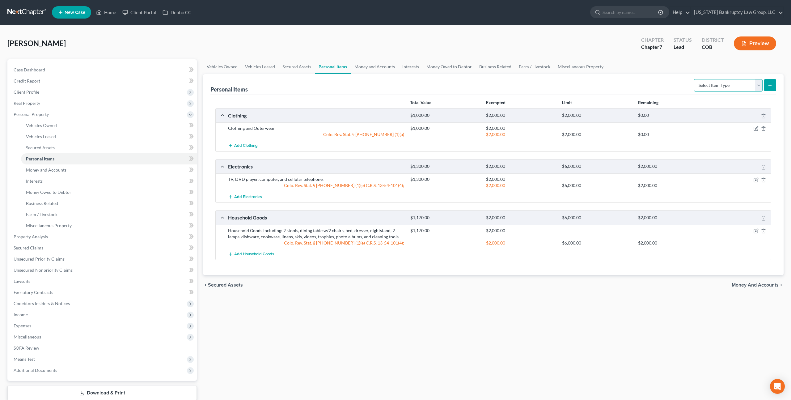
click at [728, 86] on select "Select Item Type Clothing Collectibles Of Value Electronics Firearms Household …" at bounding box center [728, 85] width 69 height 12
select select "jewelry"
click at [694, 79] on select "Select Item Type Clothing Collectibles Of Value Electronics Firearms Household …" at bounding box center [728, 85] width 69 height 12
click at [769, 84] on icon "submit" at bounding box center [769, 85] width 5 height 5
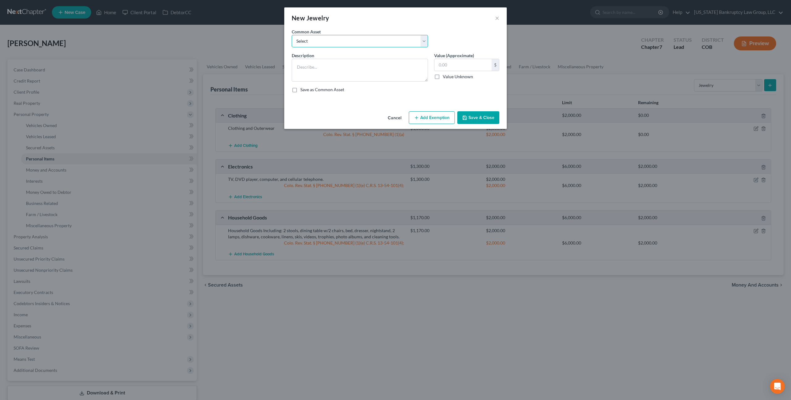
click at [338, 45] on select "Select Smartwatch Wedding rings Costume jewelry Wedding rings" at bounding box center [360, 41] width 136 height 12
select select "0"
click at [292, 35] on select "Select Smartwatch Wedding rings Costume jewelry Wedding rings" at bounding box center [360, 41] width 136 height 12
type textarea "Smartwatch"
type input "100.00"
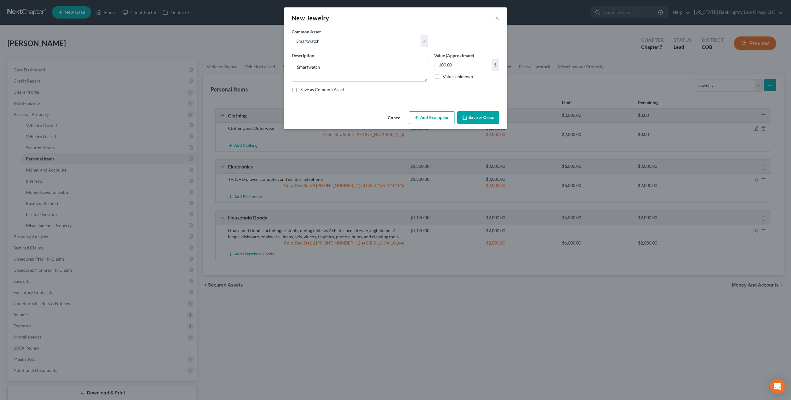
click at [424, 119] on button "Add Exemption" at bounding box center [432, 117] width 46 height 13
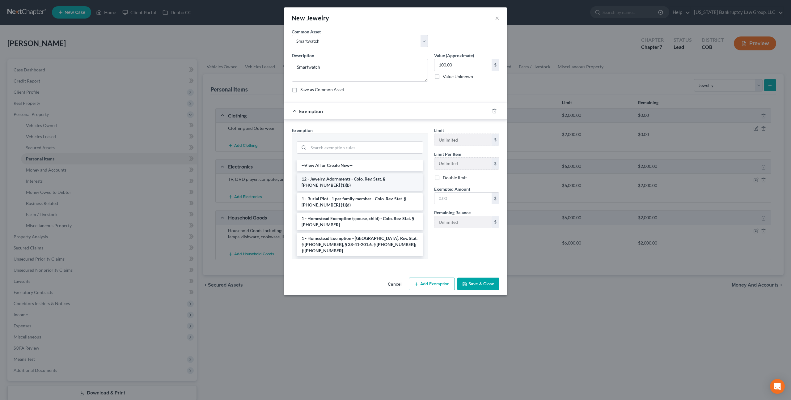
click at [356, 179] on li "12 - Jewelry, Adornments - Colo. Rev. Stat. § [PHONE_NUMBER] (1)(b)" at bounding box center [359, 181] width 126 height 17
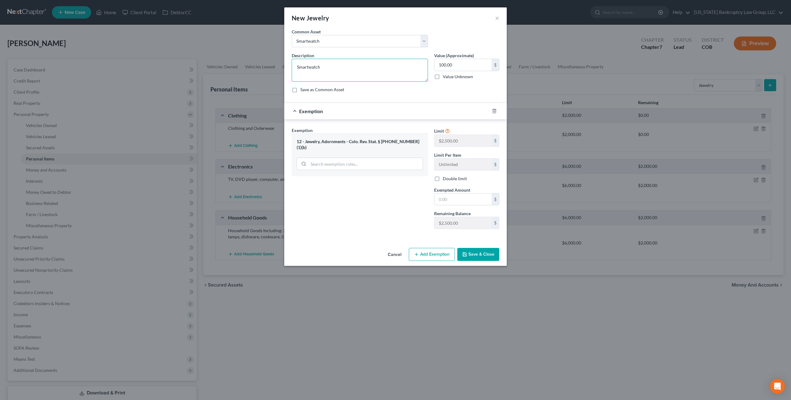
click at [314, 68] on textarea "Smartwatch" at bounding box center [360, 70] width 136 height 23
type textarea "Rolex watch"
click at [444, 66] on input "100.00" at bounding box center [462, 65] width 57 height 12
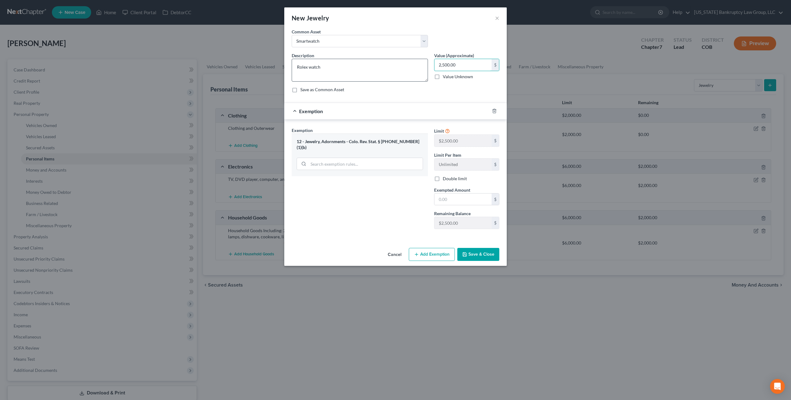
type input "2,500.00"
click at [309, 67] on textarea "Rolex watch" at bounding box center [360, 70] width 136 height 23
click at [310, 68] on textarea "Rolex datejust watch" at bounding box center [360, 70] width 136 height 23
type textarea "Rolex Datejust watch"
click at [446, 65] on input "2,500.00" at bounding box center [462, 65] width 57 height 12
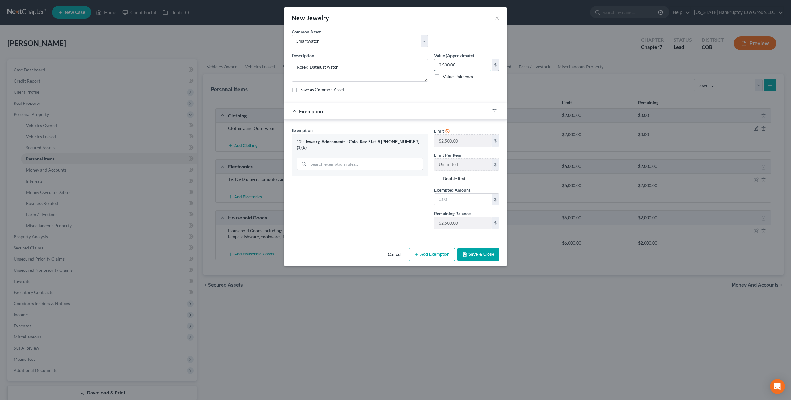
click at [446, 65] on input "2,500.00" at bounding box center [462, 65] width 57 height 12
type input "5,000.00"
click at [478, 253] on button "Save & Close" at bounding box center [478, 254] width 42 height 13
click at [452, 198] on input "text" at bounding box center [462, 199] width 57 height 12
type input "2,500.00"
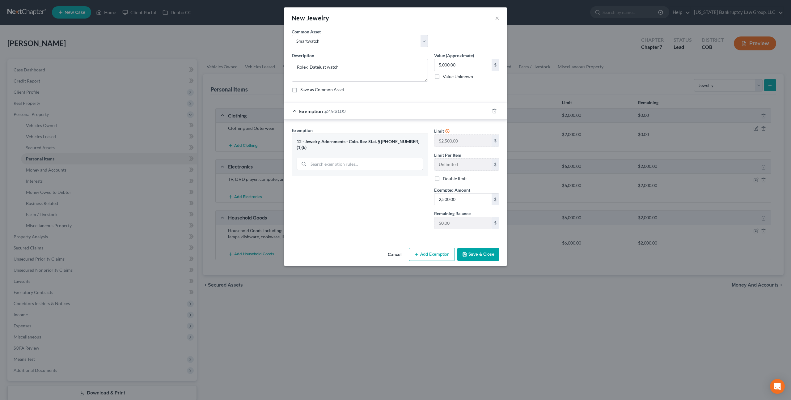
click at [488, 255] on button "Save & Close" at bounding box center [478, 254] width 42 height 13
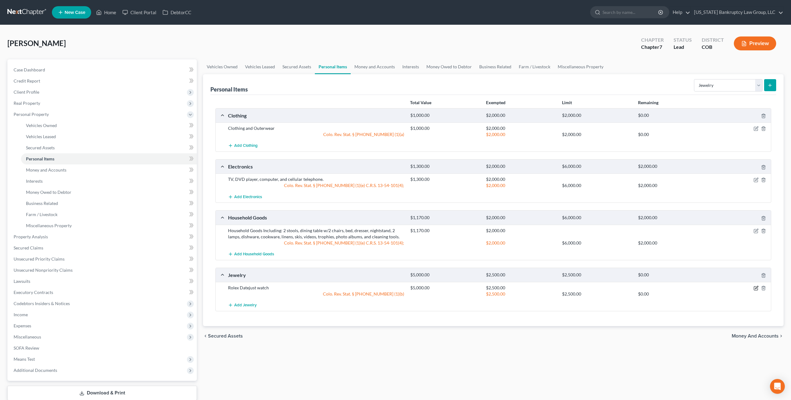
click at [755, 288] on icon "button" at bounding box center [756, 287] width 3 height 3
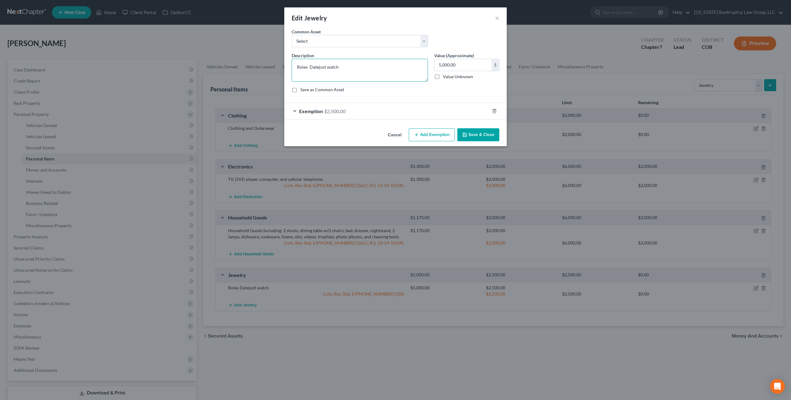
click at [345, 66] on textarea "Rolex Datejust watch" at bounding box center [360, 70] width 136 height 23
type textarea "Rolex Datejust watch and Fitbit"
click at [475, 132] on button "Save & Close" at bounding box center [478, 134] width 42 height 13
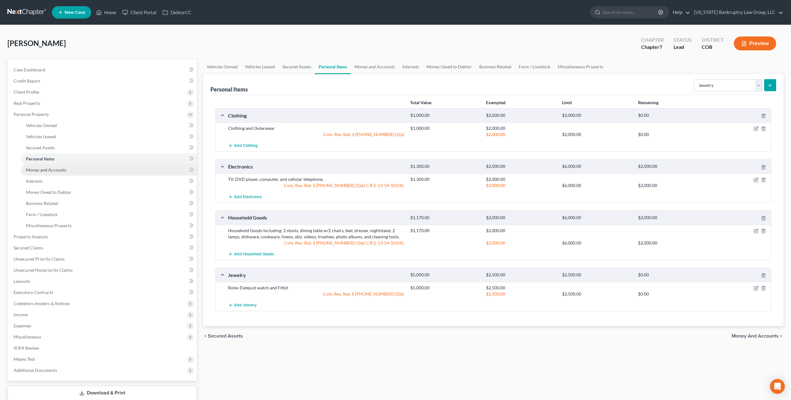
click at [64, 171] on span "Money and Accounts" at bounding box center [46, 169] width 40 height 5
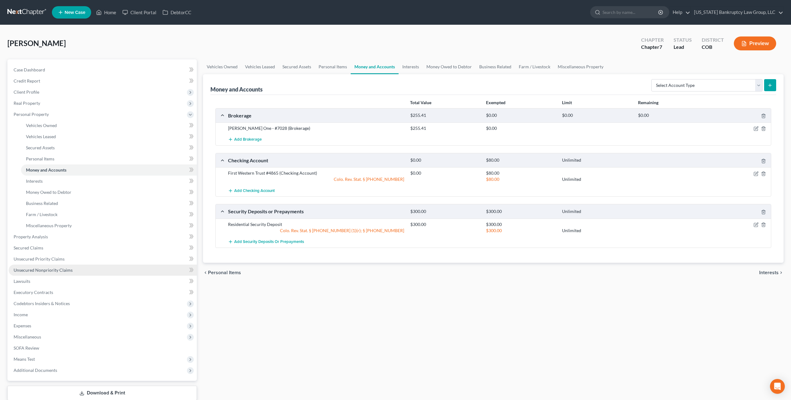
click at [62, 271] on span "Unsecured Nonpriority Claims" at bounding box center [43, 269] width 59 height 5
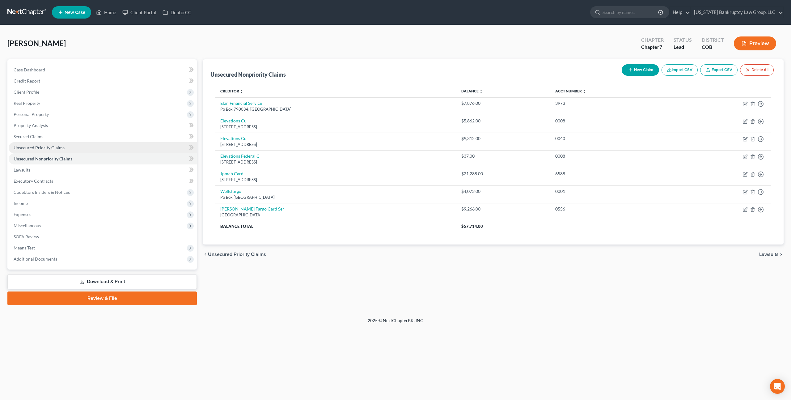
click at [61, 147] on span "Unsecured Priority Claims" at bounding box center [39, 147] width 51 height 5
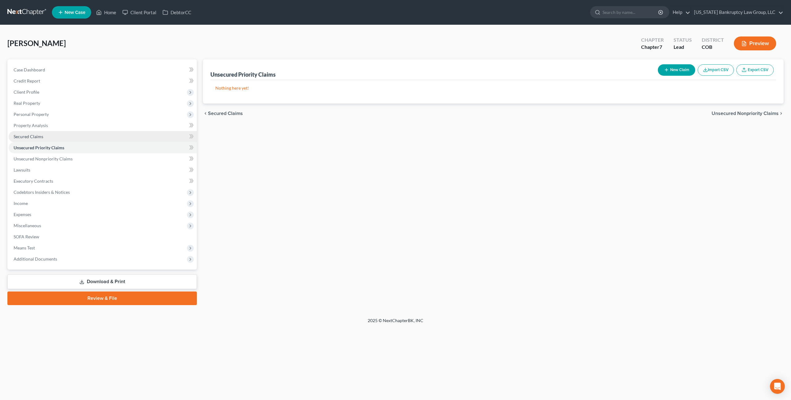
click at [46, 136] on link "Secured Claims" at bounding box center [103, 136] width 188 height 11
click at [54, 159] on span "Unsecured Nonpriority Claims" at bounding box center [43, 158] width 59 height 5
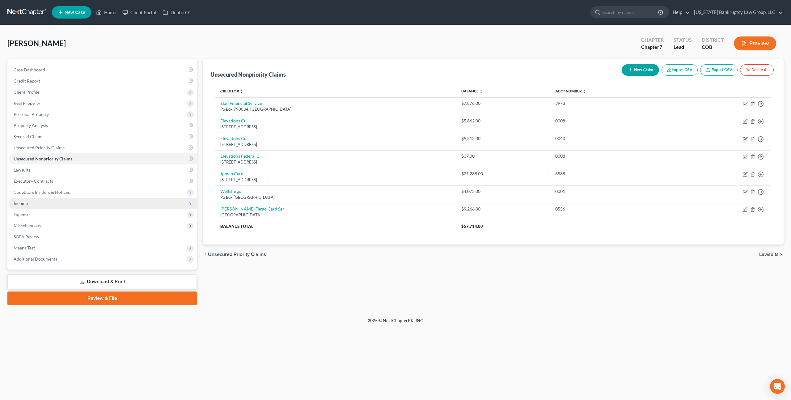
click at [45, 201] on span "Income" at bounding box center [103, 203] width 188 height 11
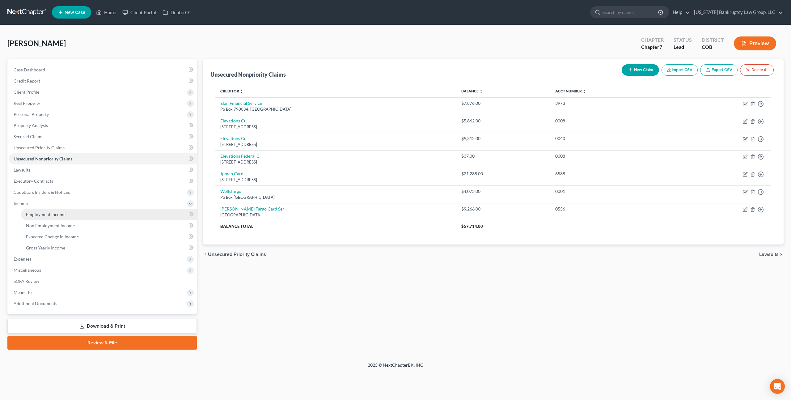
click at [45, 212] on span "Employment Income" at bounding box center [46, 214] width 40 height 5
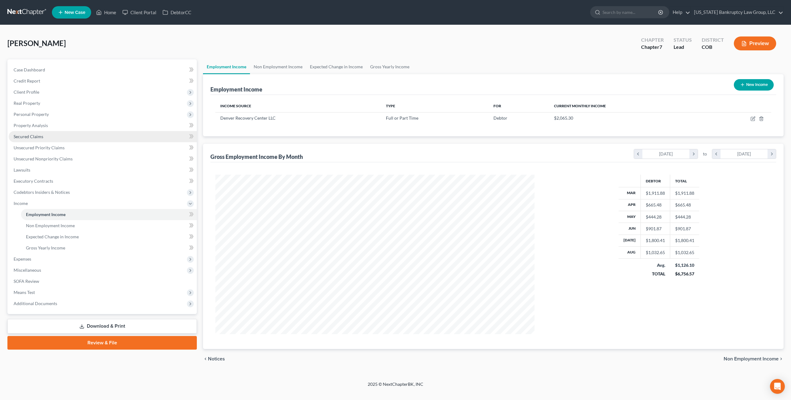
scroll to position [159, 331]
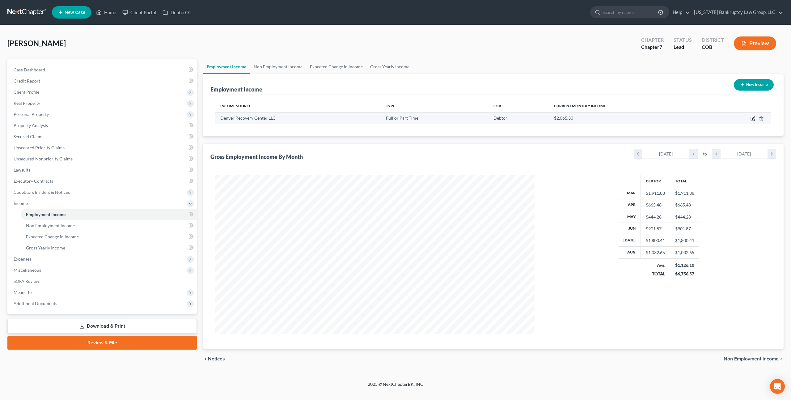
click at [753, 120] on icon "button" at bounding box center [752, 118] width 5 height 5
select select "0"
select select "5"
select select "1"
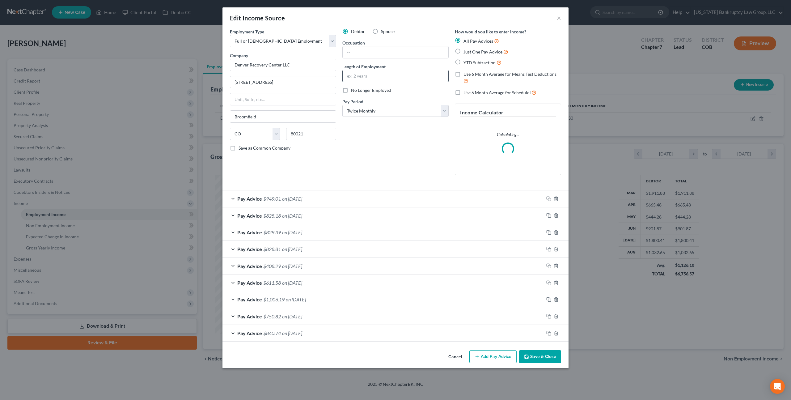
click at [389, 78] on input "text" at bounding box center [395, 76] width 106 height 12
type input "2 years 2 months"
click at [362, 53] on input "text" at bounding box center [395, 52] width 106 height 12
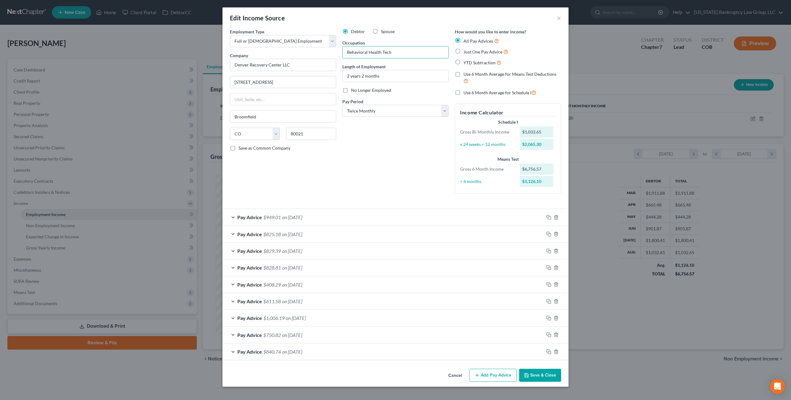
type input "Behavioral Health Tech"
click at [530, 377] on button "Save & Close" at bounding box center [540, 374] width 42 height 13
